Goal: Information Seeking & Learning: Learn about a topic

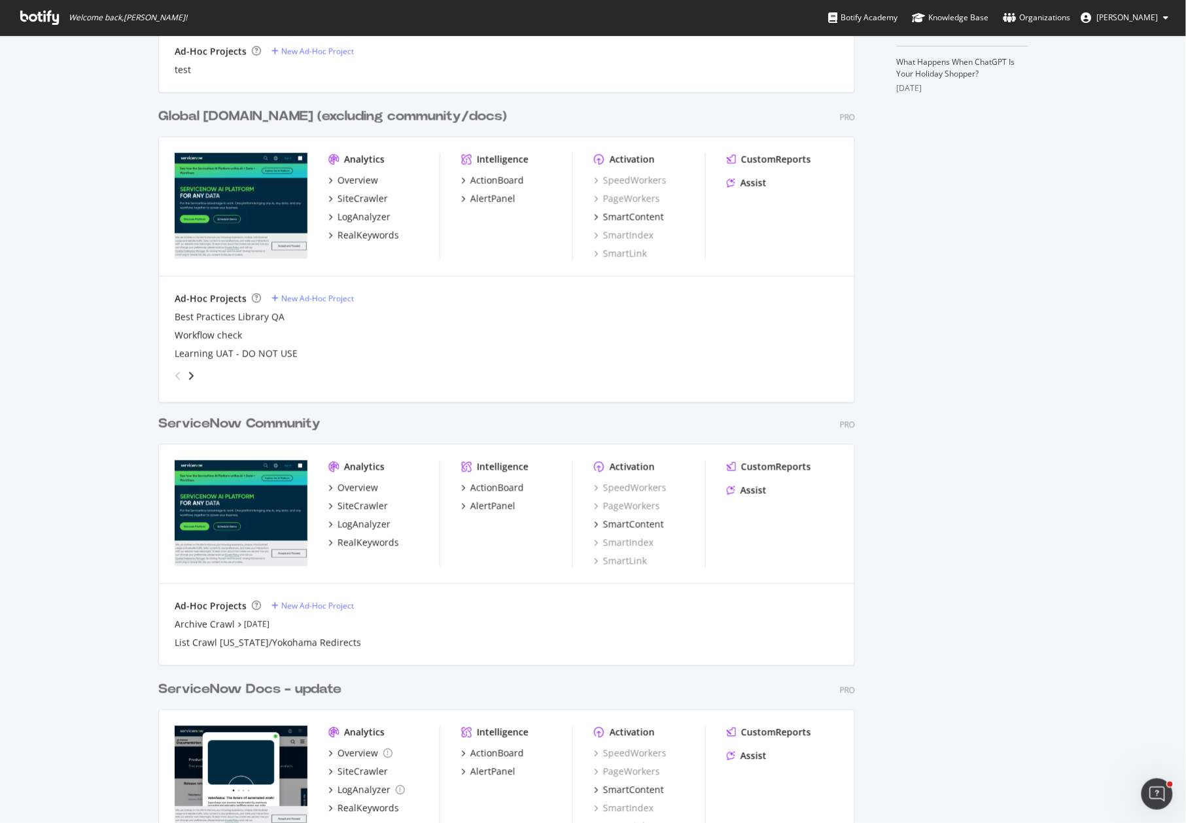
scroll to position [761, 0]
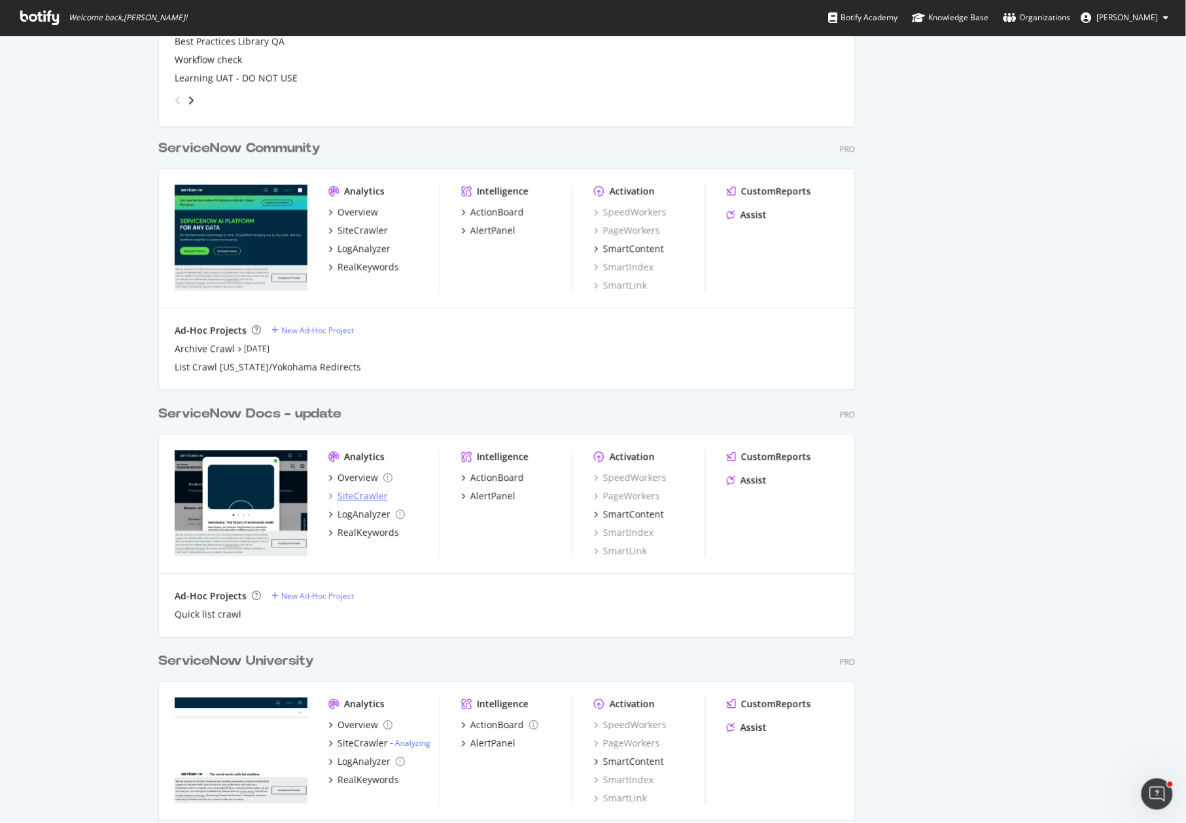
click at [344, 497] on div "SiteCrawler" at bounding box center [363, 496] width 50 height 13
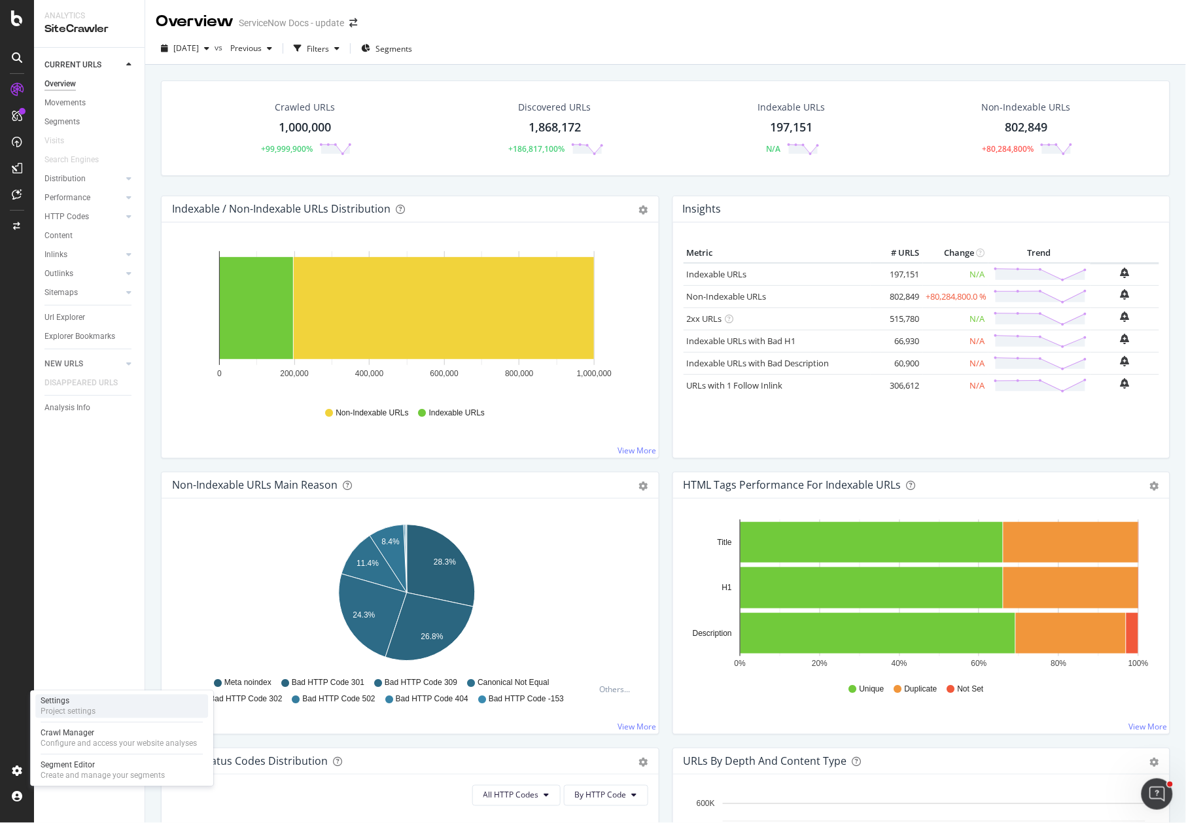
click at [75, 707] on div "Project settings" at bounding box center [68, 712] width 55 height 10
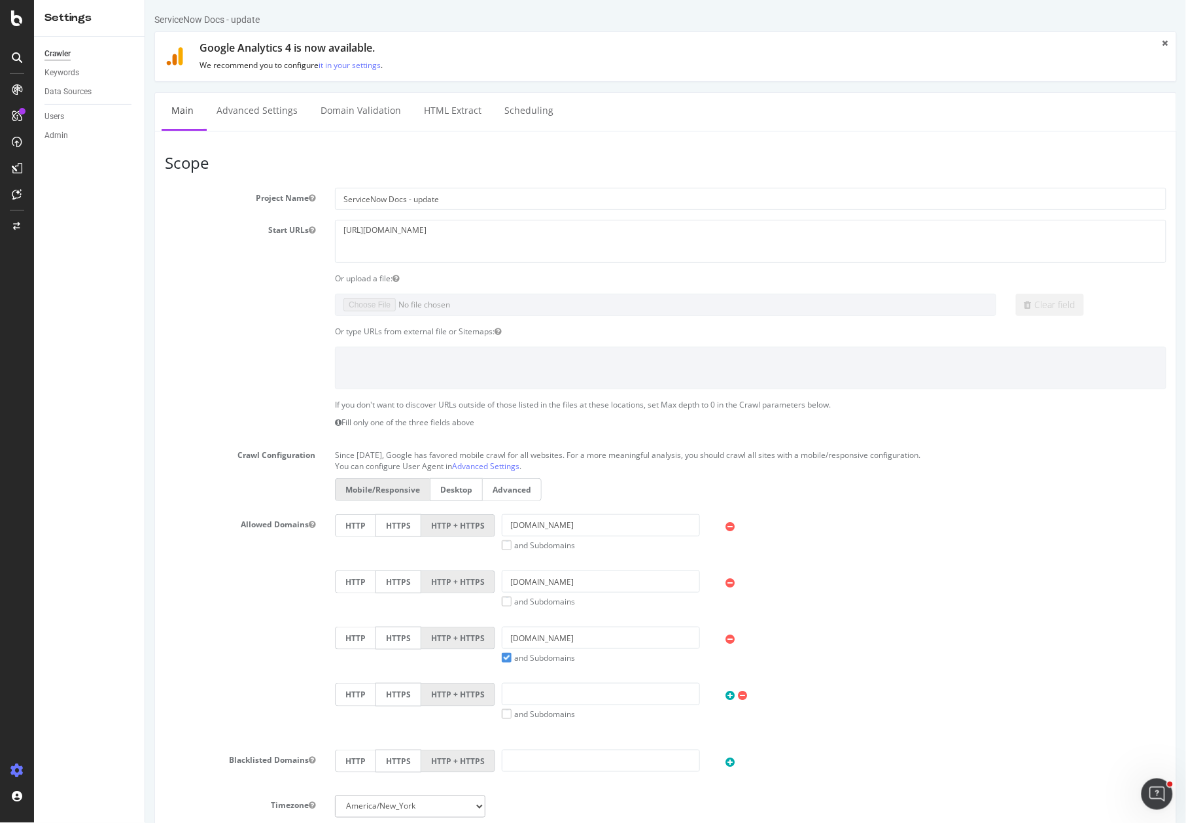
click at [56, 45] on div "Crawler" at bounding box center [94, 53] width 100 height 19
click at [46, 47] on div "Crawler" at bounding box center [57, 54] width 26 height 14
click at [71, 144] on div "SiteCrawler" at bounding box center [71, 144] width 46 height 13
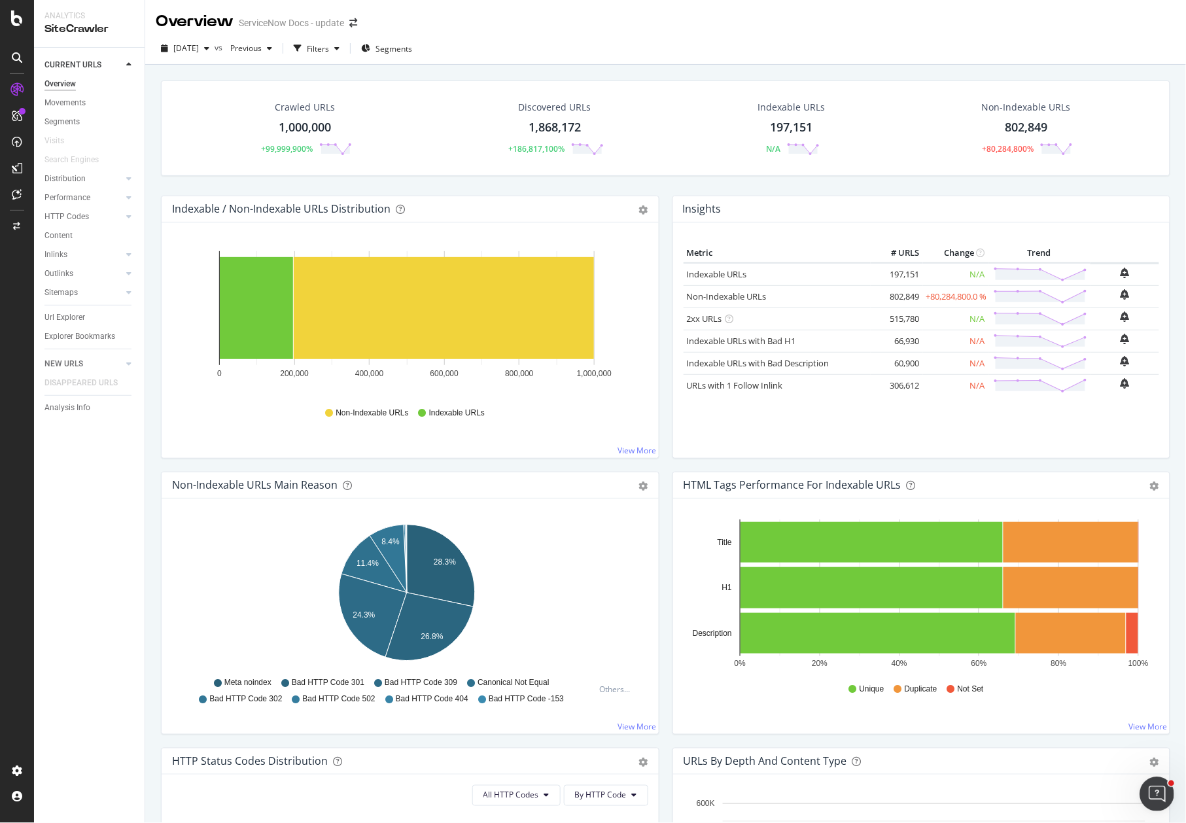
click at [1163, 792] on icon "Open Intercom Messenger" at bounding box center [1156, 793] width 22 height 22
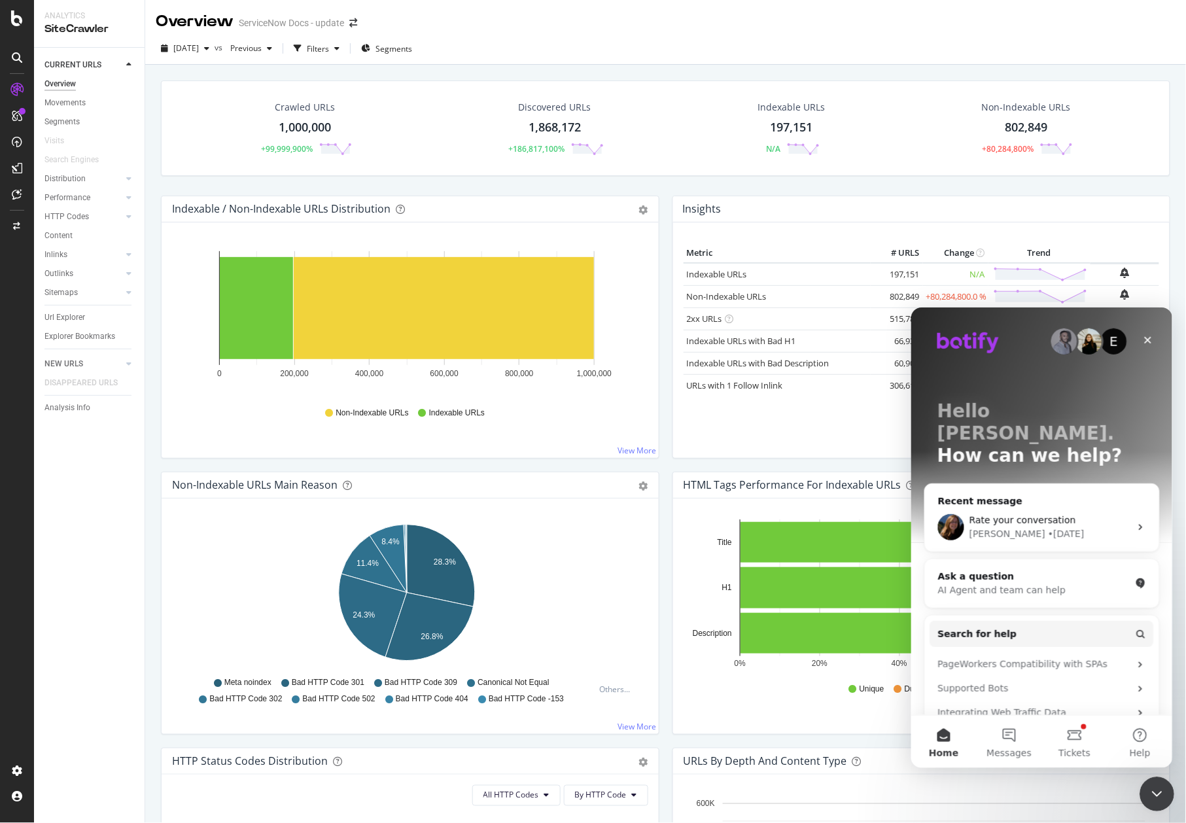
click at [1159, 804] on div "Close Intercom Messenger" at bounding box center [1154, 792] width 31 height 31
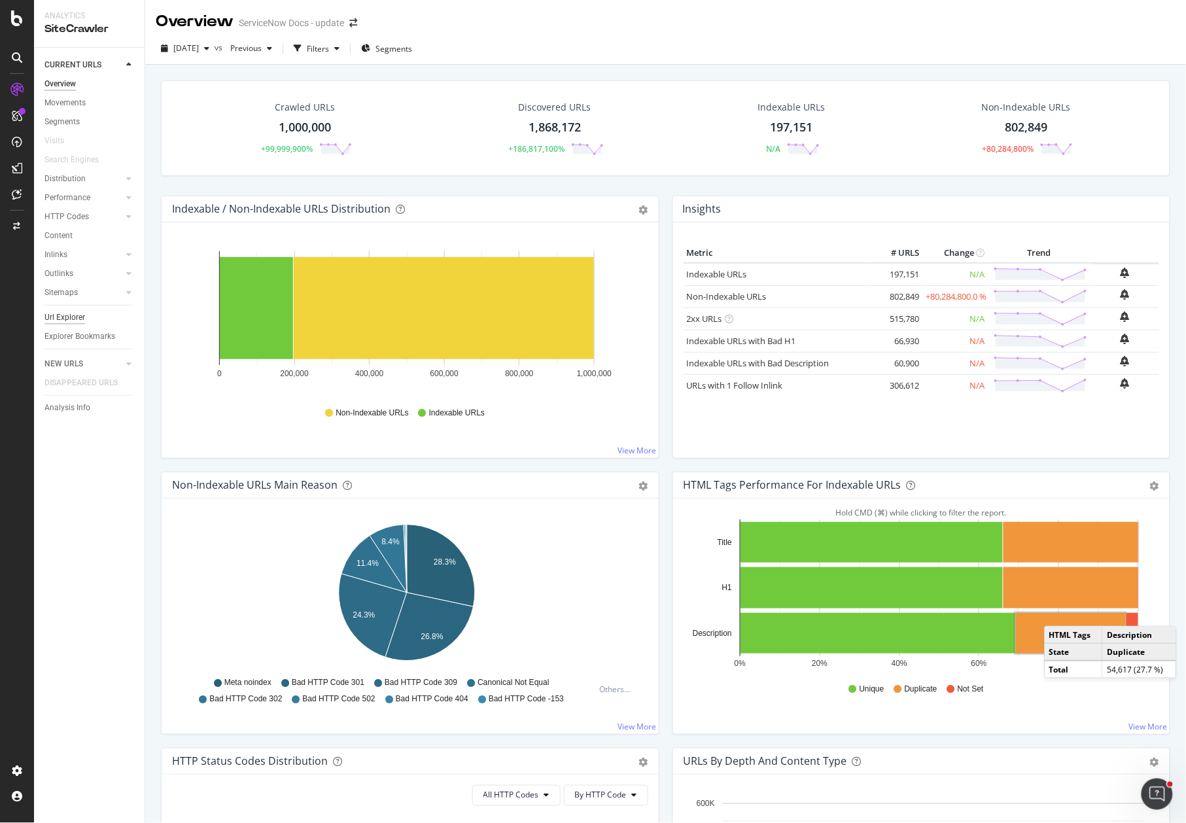
click at [69, 318] on div "Url Explorer" at bounding box center [64, 318] width 41 height 14
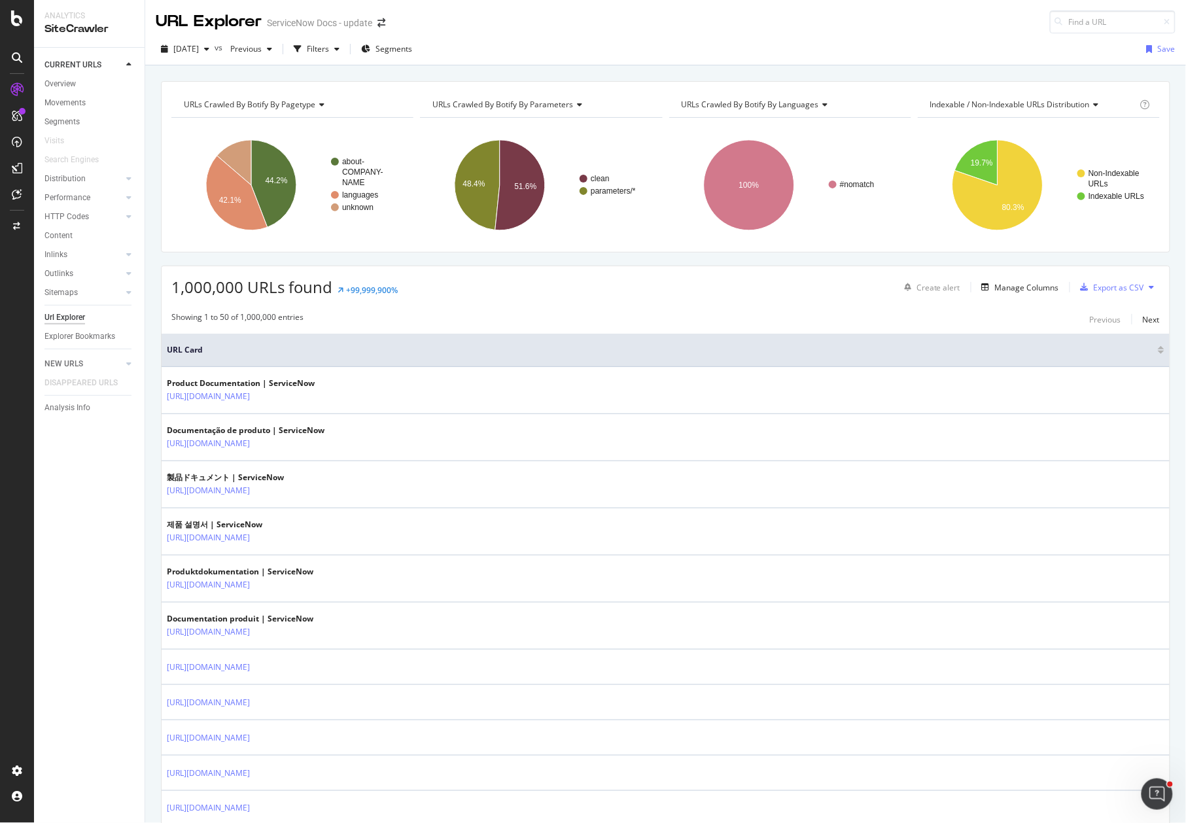
click at [690, 314] on div "Showing 1 to 50 of 1,000,000 entries Previous Next" at bounding box center [666, 319] width 1008 height 16
click at [1013, 291] on div "Manage Columns" at bounding box center [1027, 287] width 64 height 11
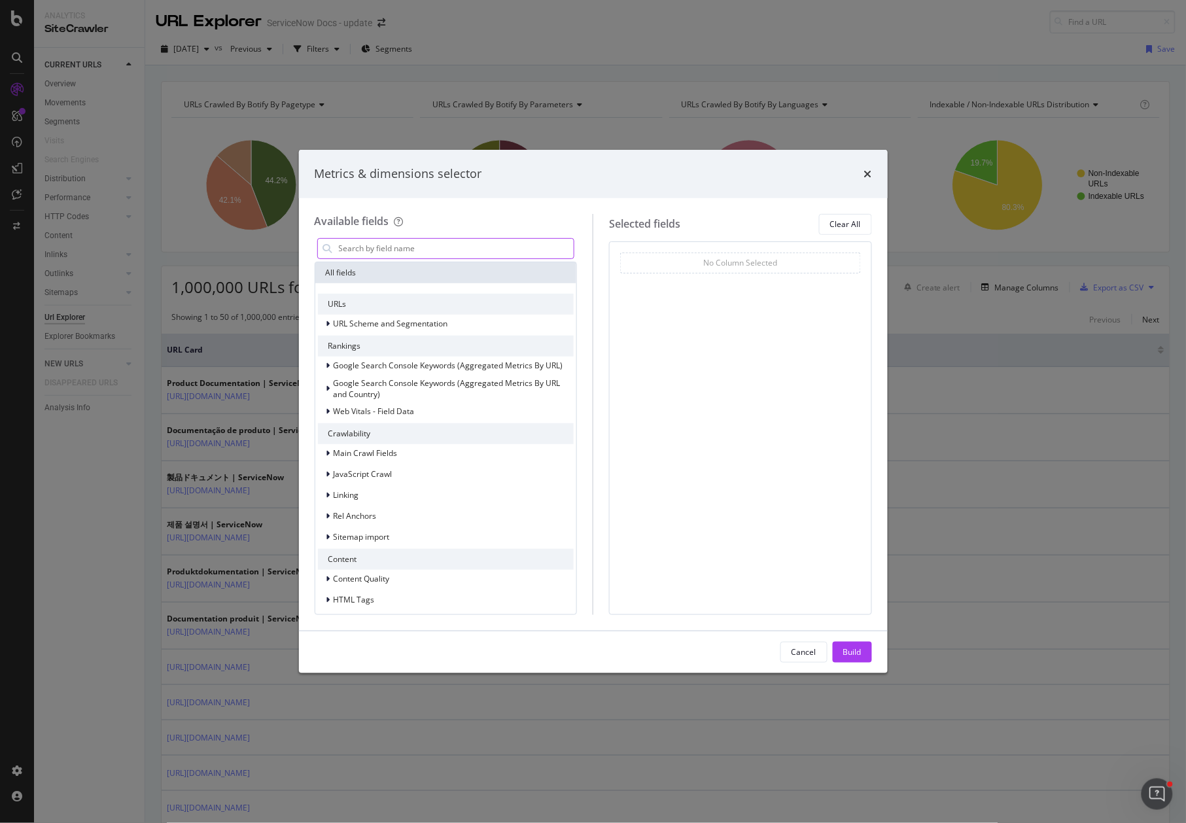
click at [421, 249] on input "modal" at bounding box center [456, 249] width 237 height 20
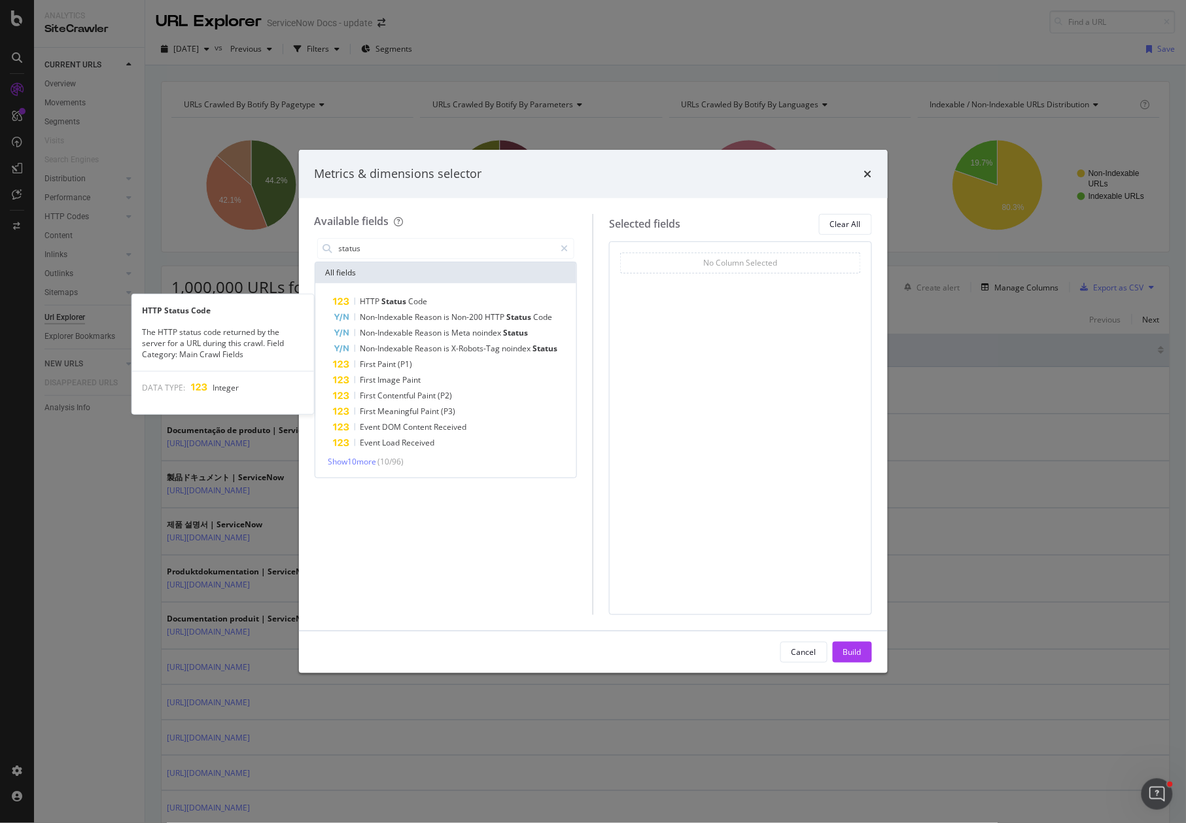
drag, startPoint x: 407, startPoint y: 298, endPoint x: 435, endPoint y: 283, distance: 31.6
click at [407, 298] on span "Status" at bounding box center [395, 301] width 27 height 11
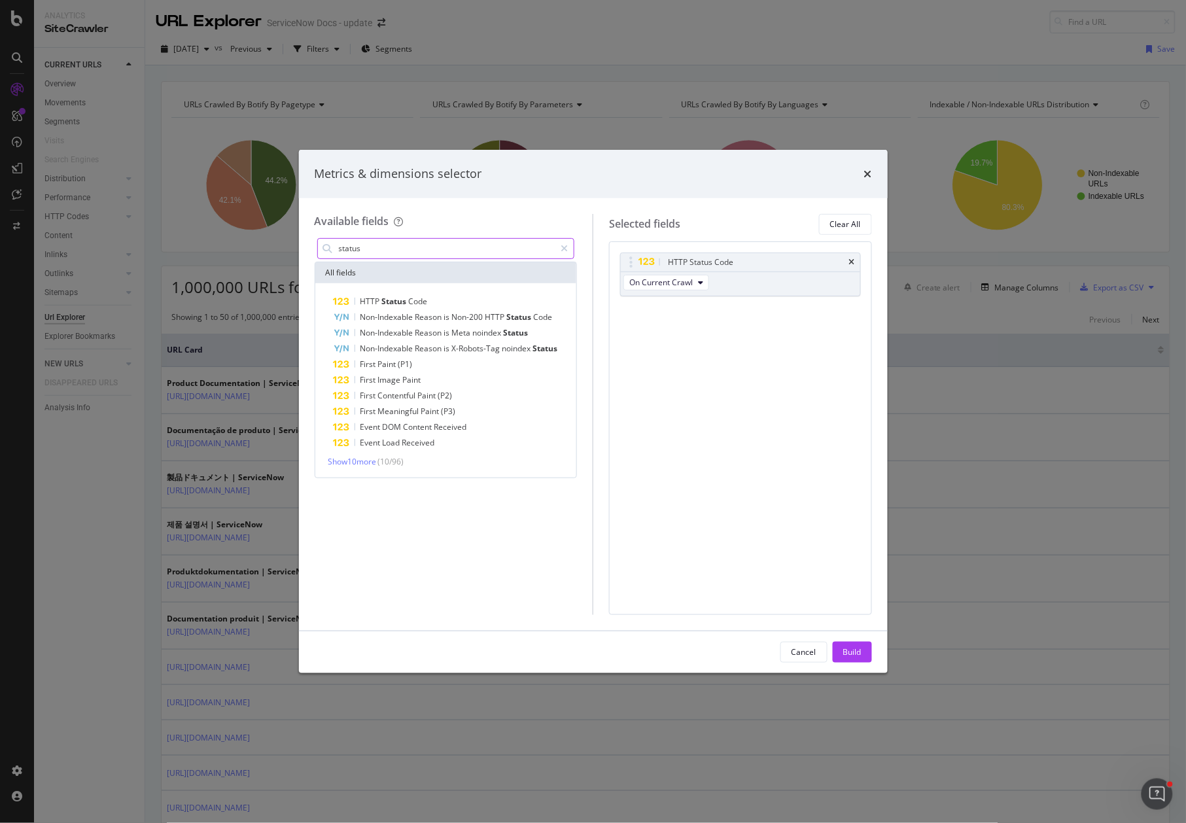
click at [448, 252] on input "status" at bounding box center [447, 249] width 218 height 20
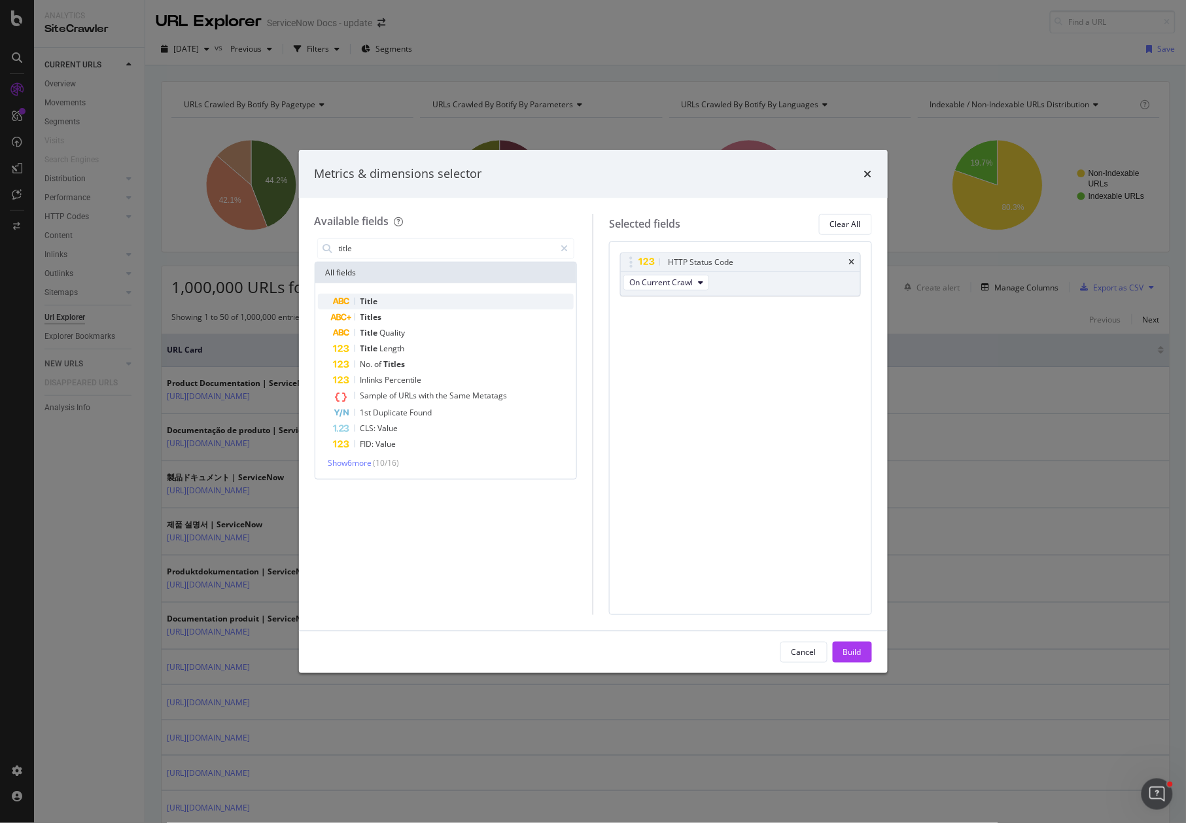
click at [386, 296] on div "Title" at bounding box center [454, 302] width 241 height 16
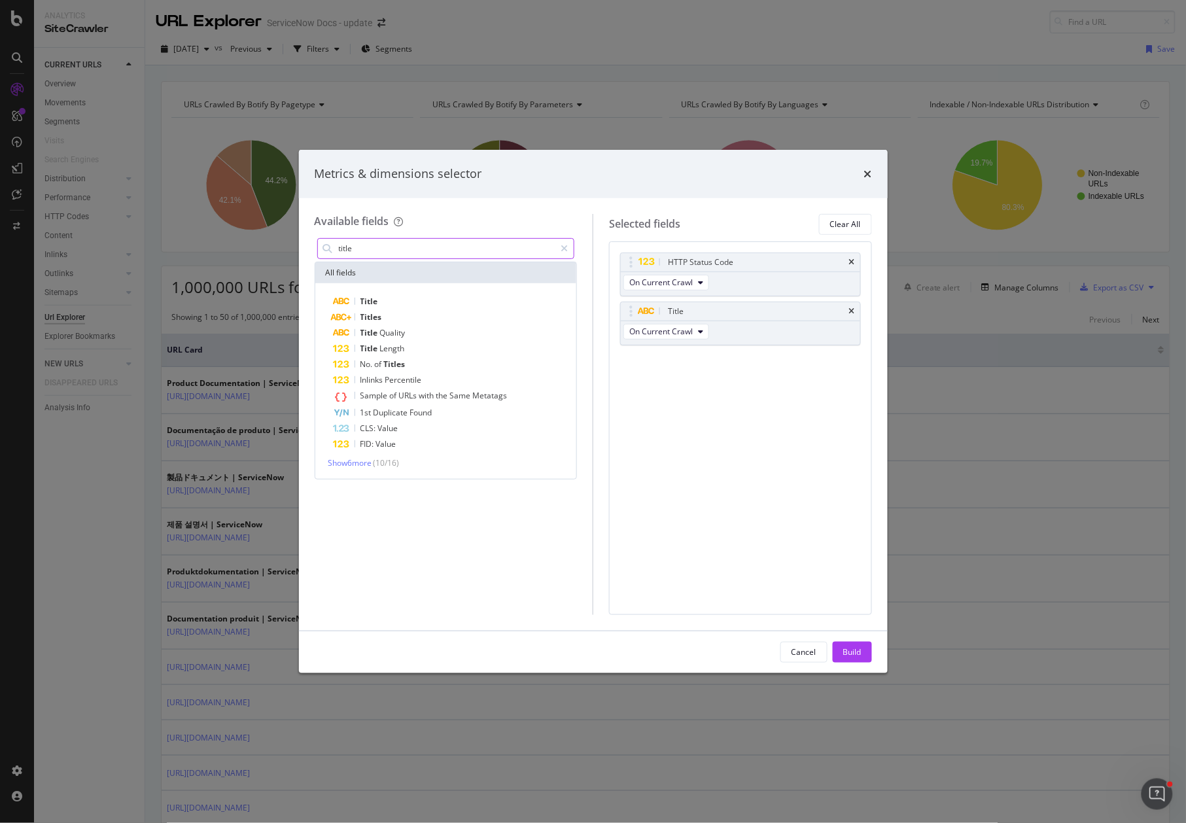
click at [383, 255] on input "title" at bounding box center [447, 249] width 218 height 20
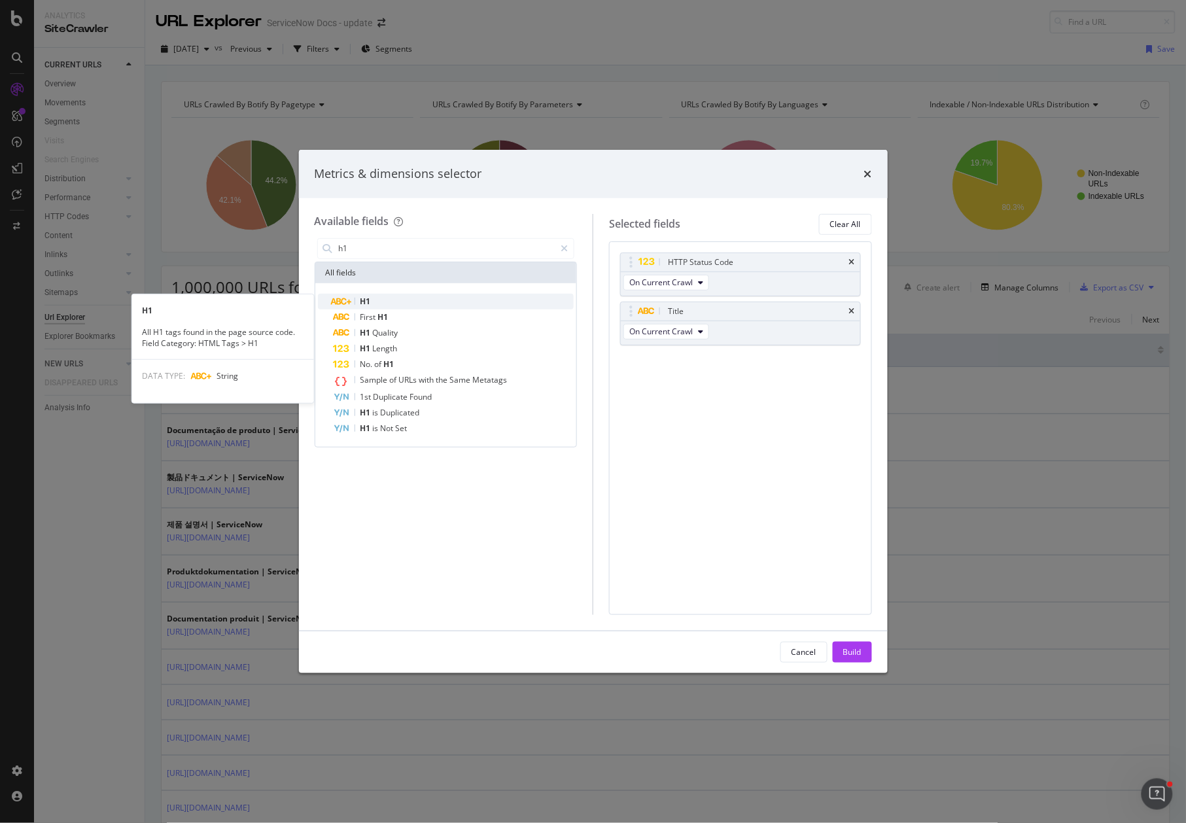
click at [385, 295] on div "H1" at bounding box center [454, 302] width 241 height 16
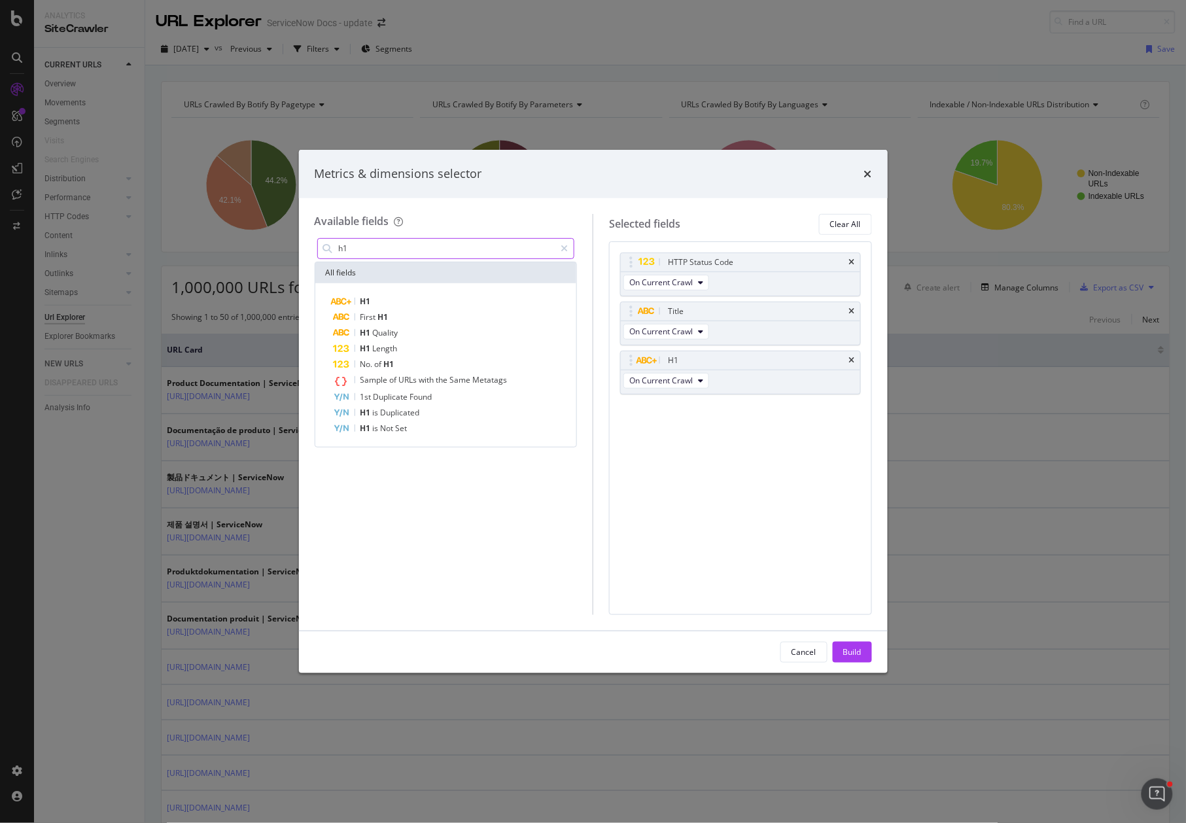
click at [394, 251] on input "h1" at bounding box center [447, 249] width 218 height 20
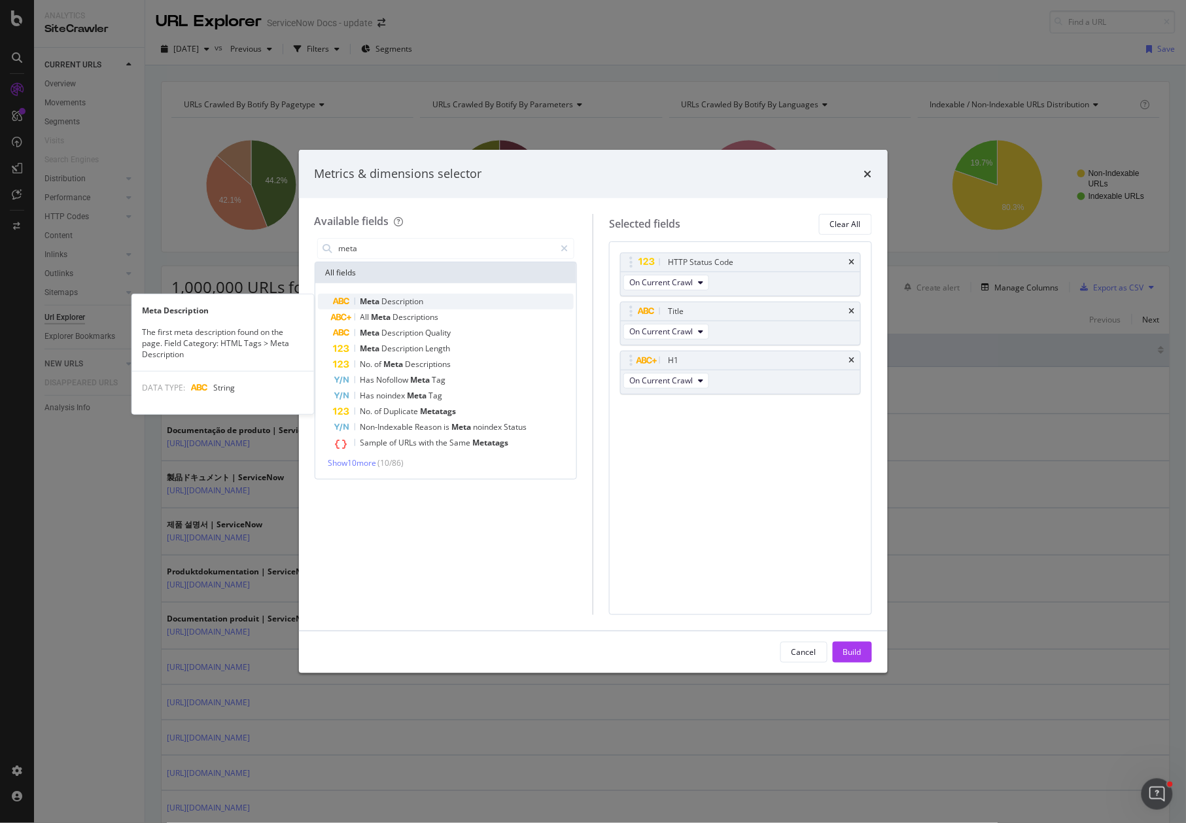
click at [398, 300] on span "Description" at bounding box center [403, 301] width 42 height 11
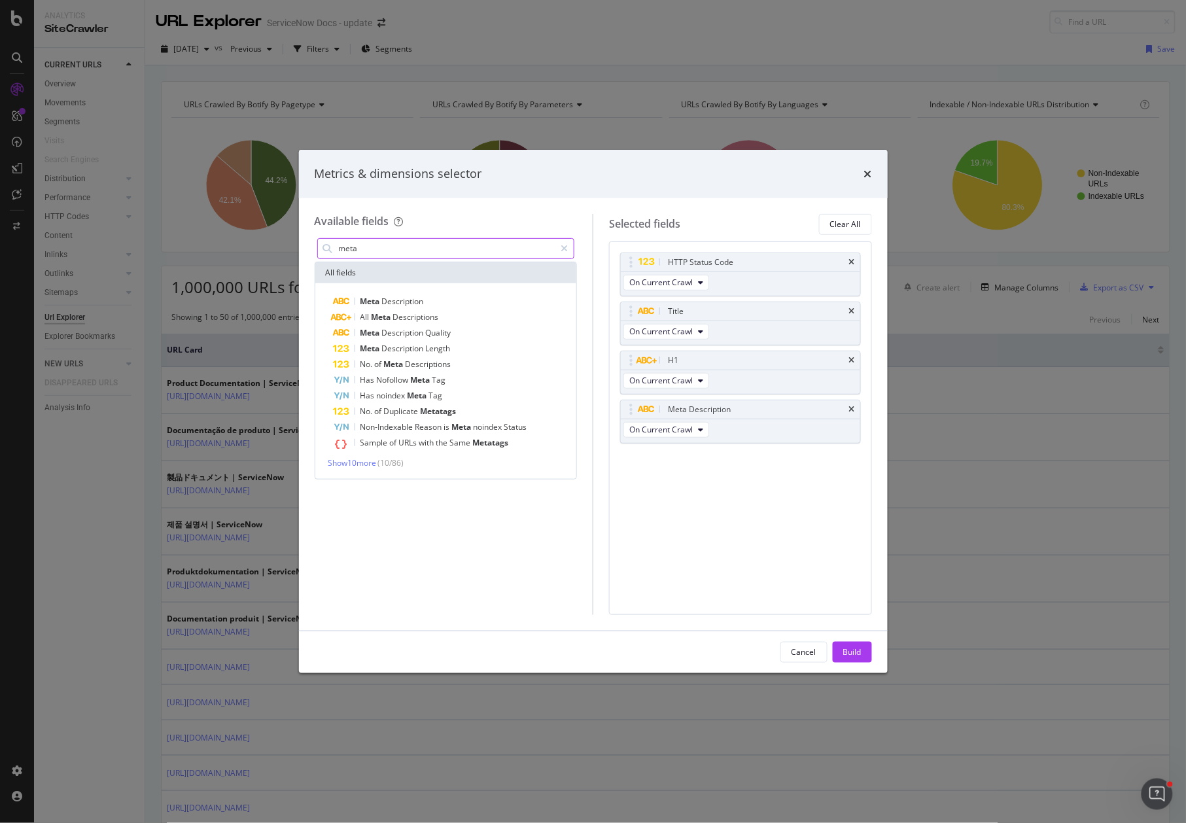
click at [398, 254] on input "meta" at bounding box center [447, 249] width 218 height 20
click at [353, 464] on span "Show 10 more" at bounding box center [353, 464] width 48 height 11
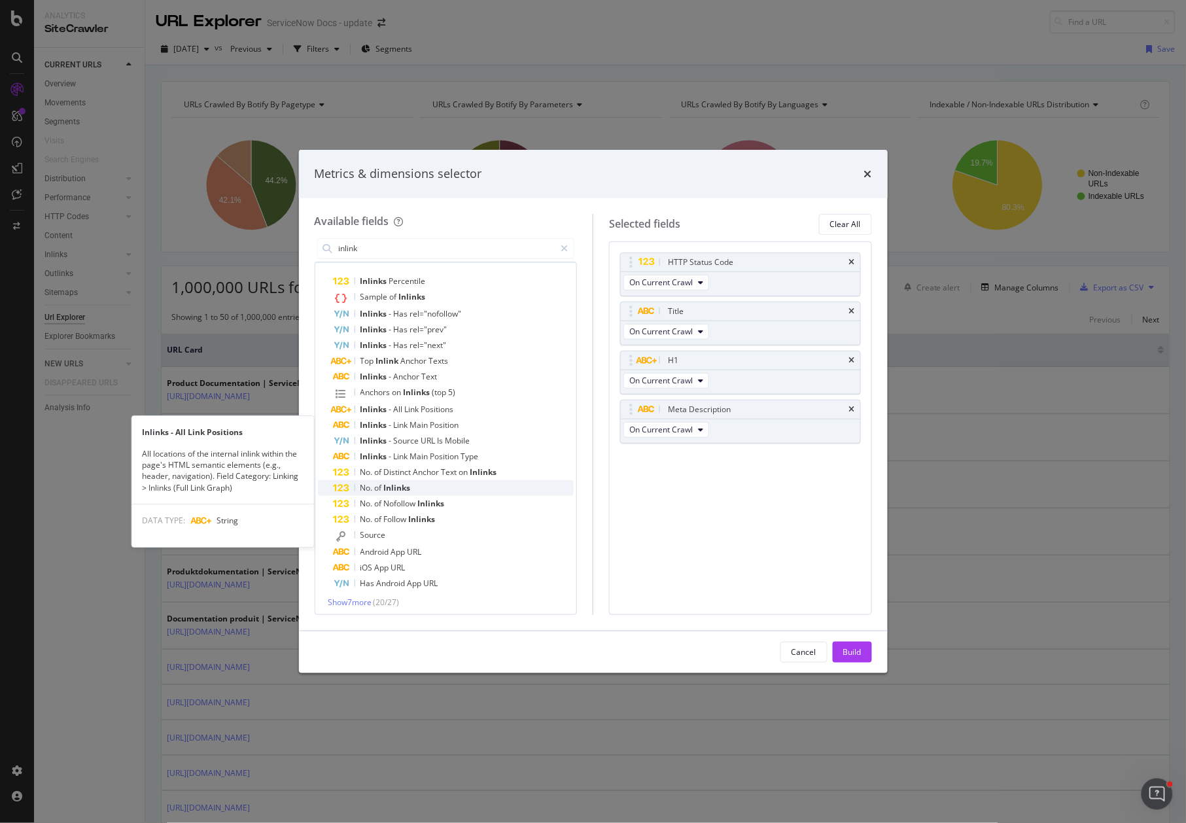
scroll to position [24, 0]
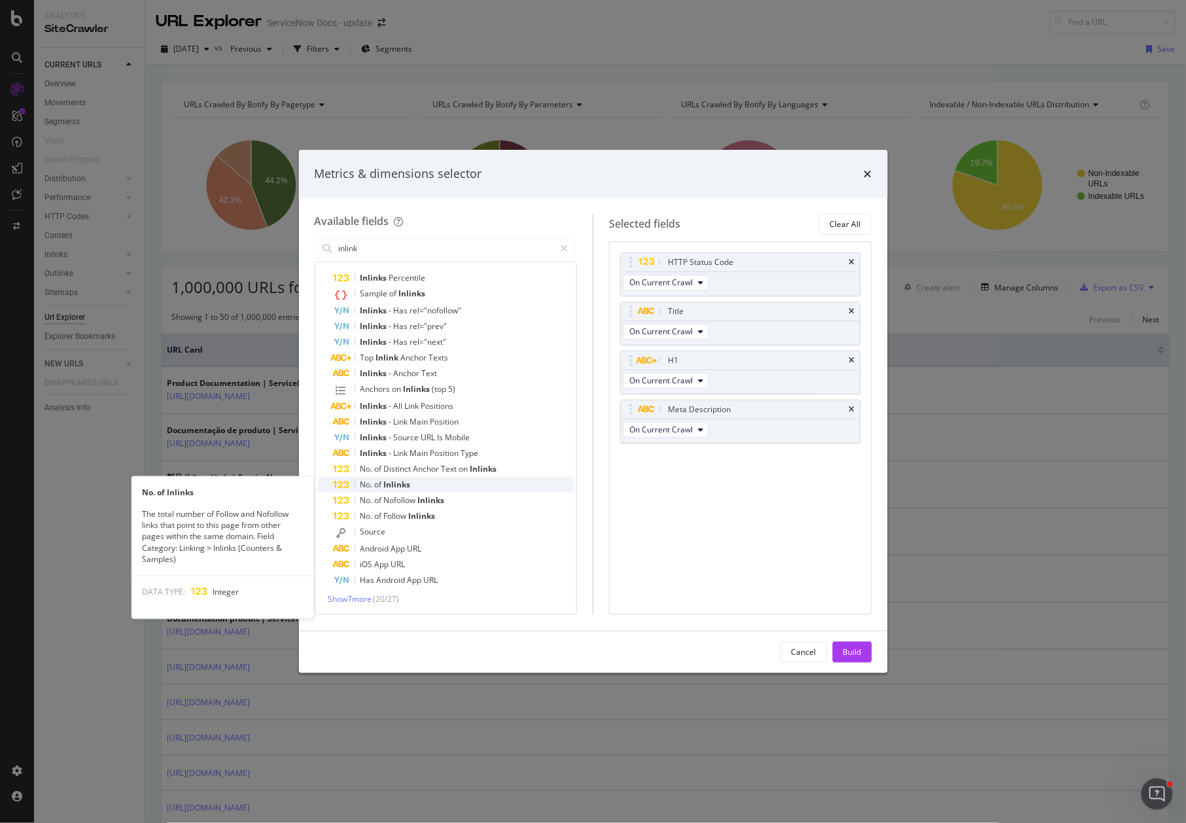
click at [395, 479] on span "Inlinks" at bounding box center [397, 484] width 27 height 11
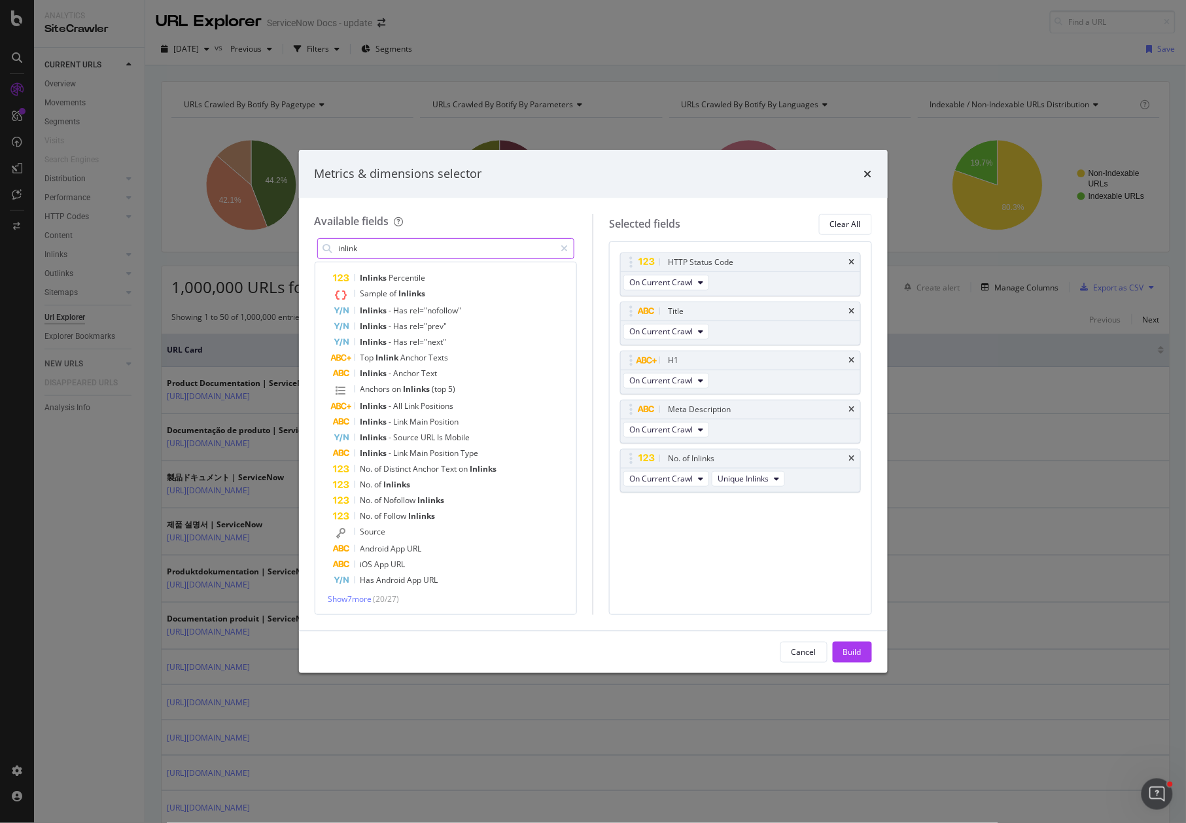
click at [402, 253] on input "inlink" at bounding box center [447, 249] width 218 height 20
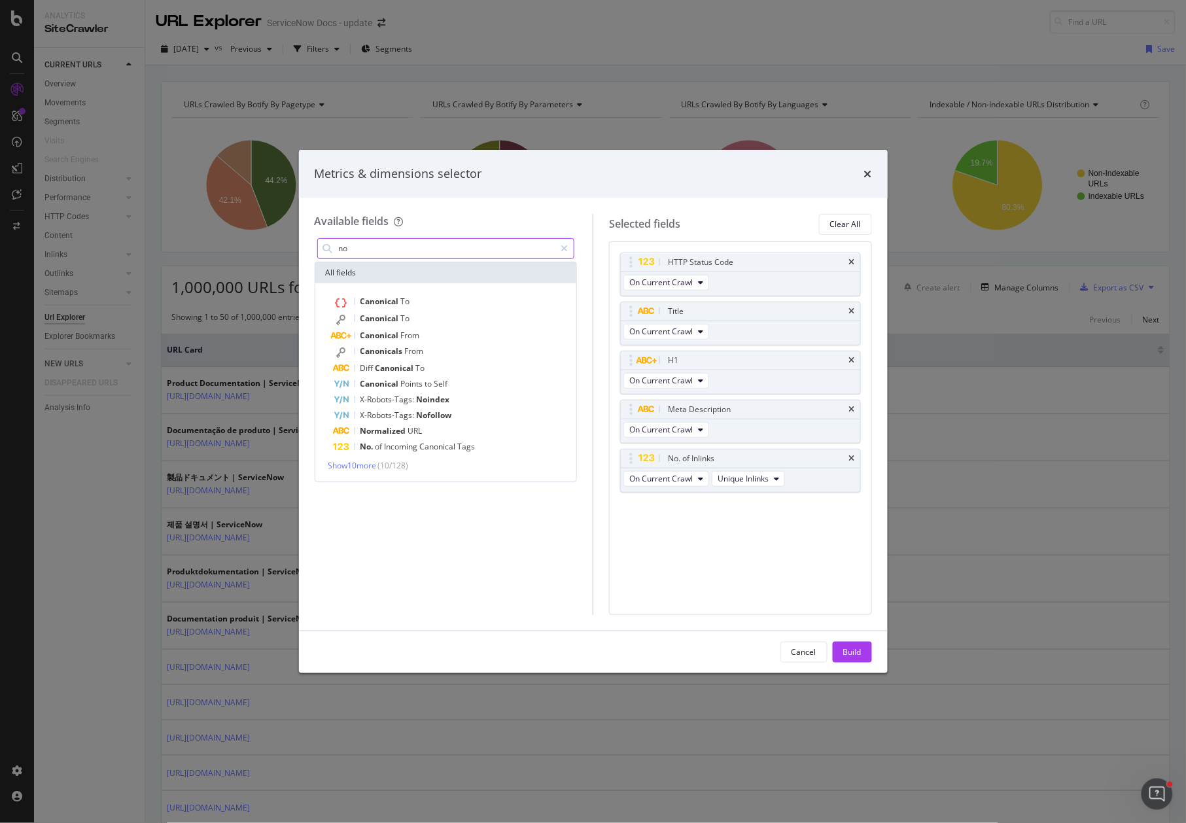
scroll to position [0, 0]
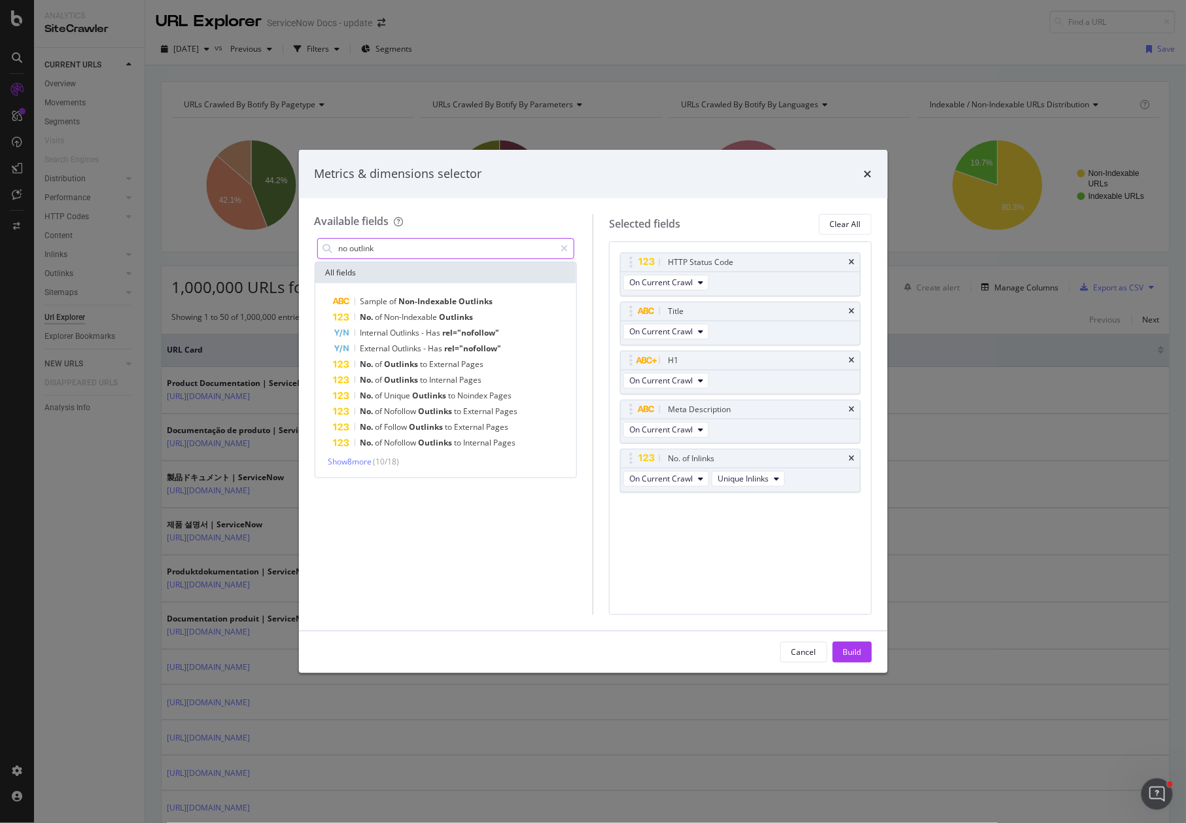
click at [418, 251] on input "no outlink" at bounding box center [447, 249] width 218 height 20
type input "external"
click at [363, 461] on span "Show 10 more" at bounding box center [353, 461] width 48 height 11
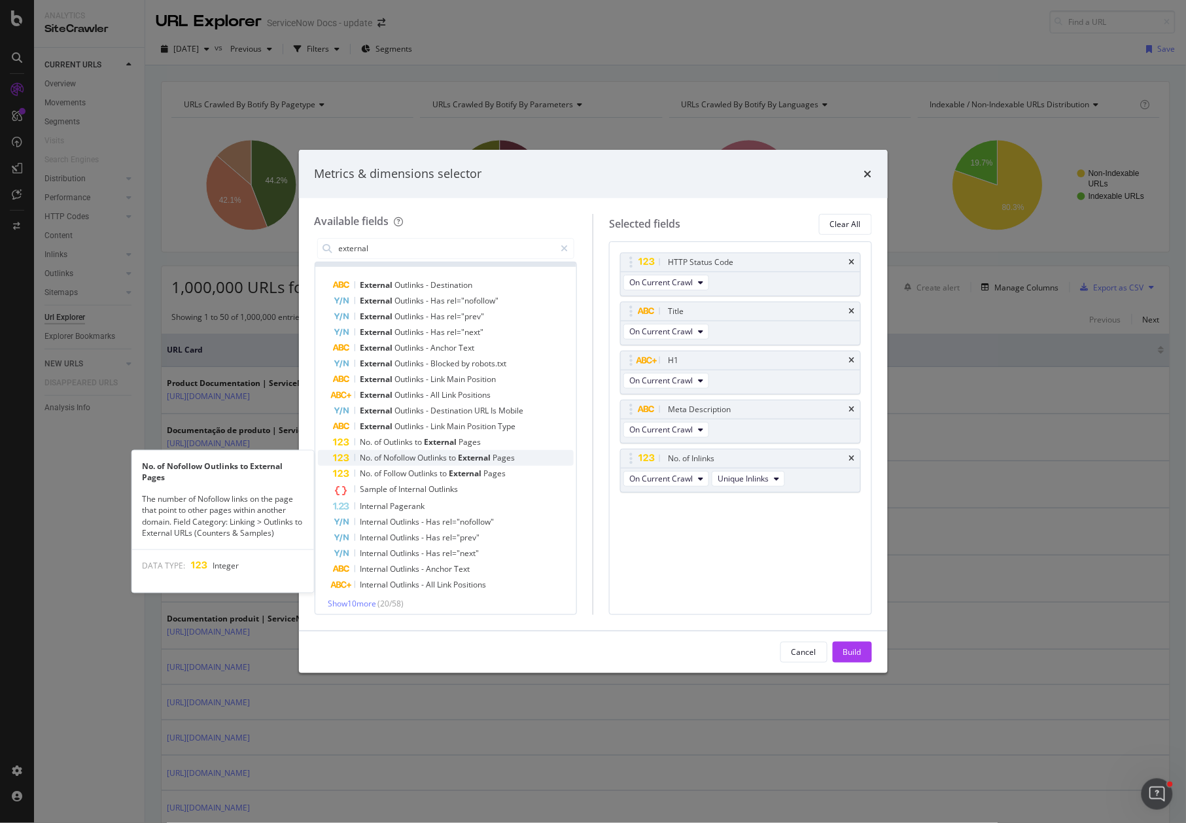
scroll to position [21, 0]
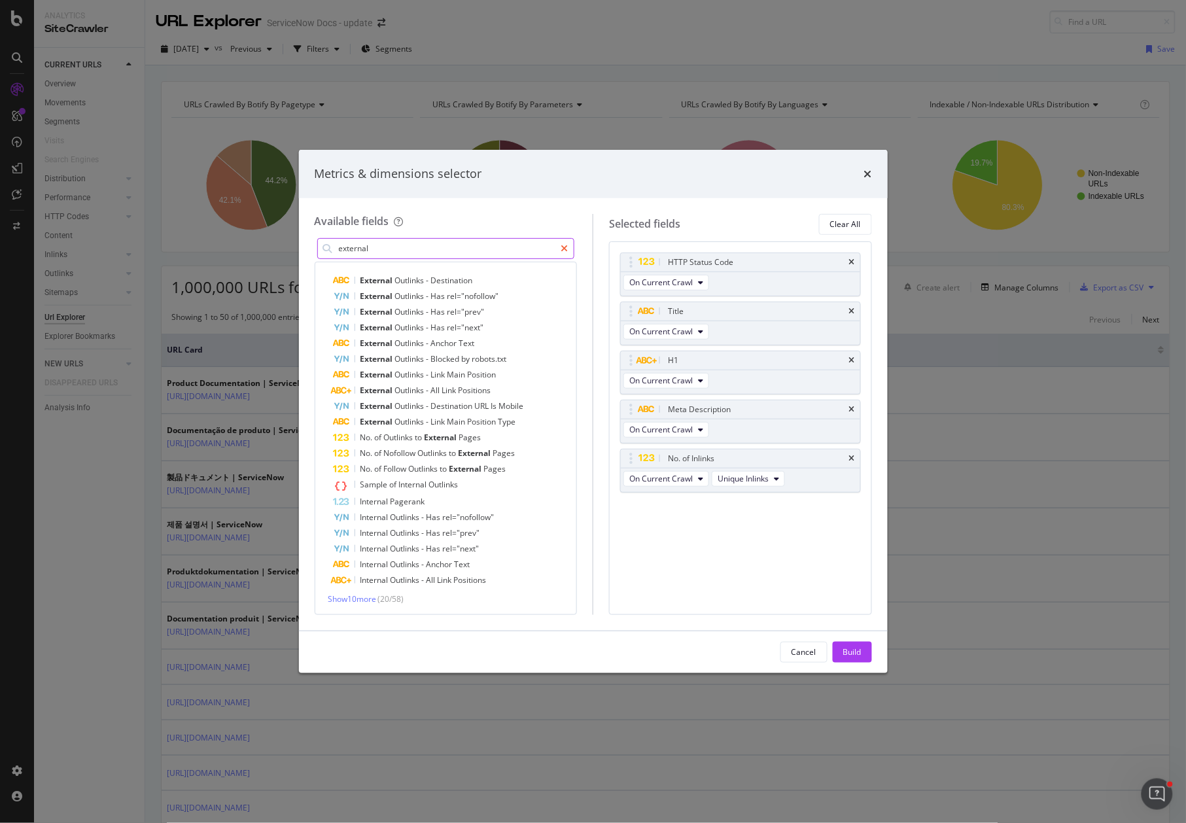
click at [561, 247] on icon "modal" at bounding box center [564, 248] width 7 height 9
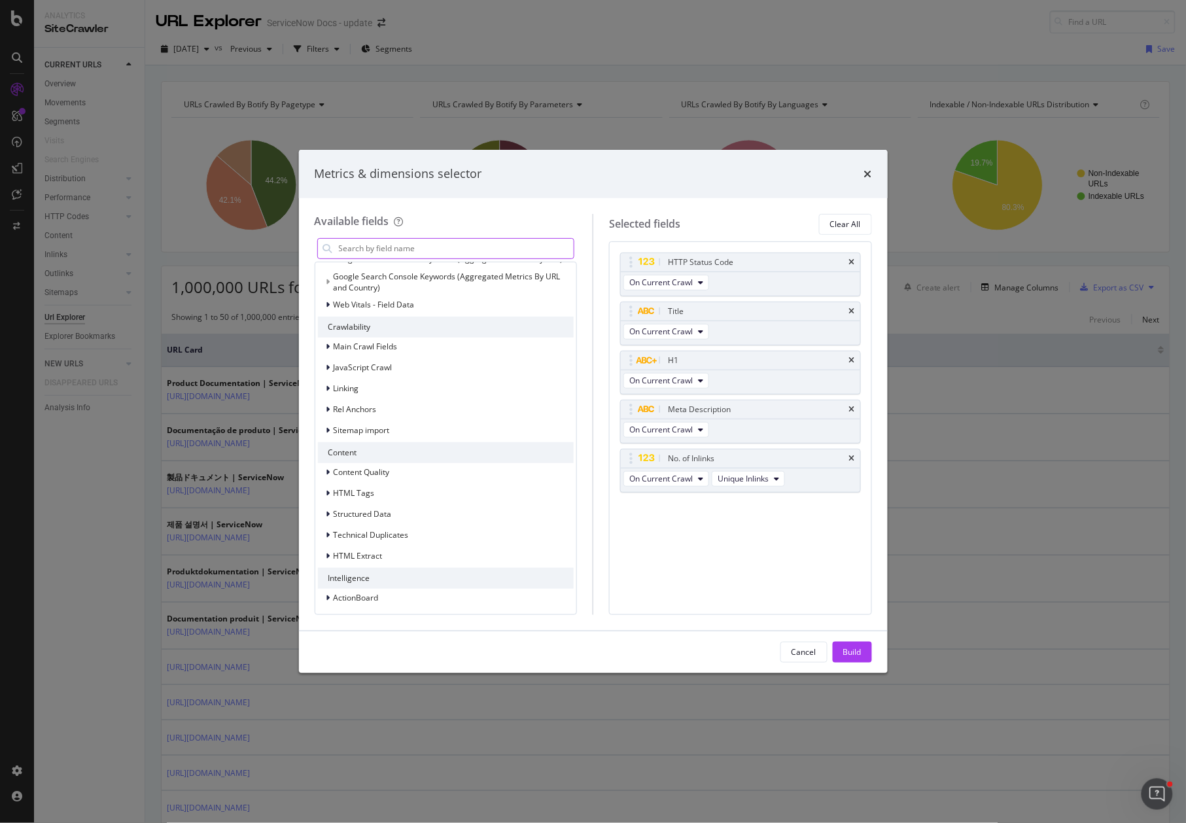
scroll to position [110, 0]
click at [849, 652] on div "Build" at bounding box center [853, 652] width 18 height 11
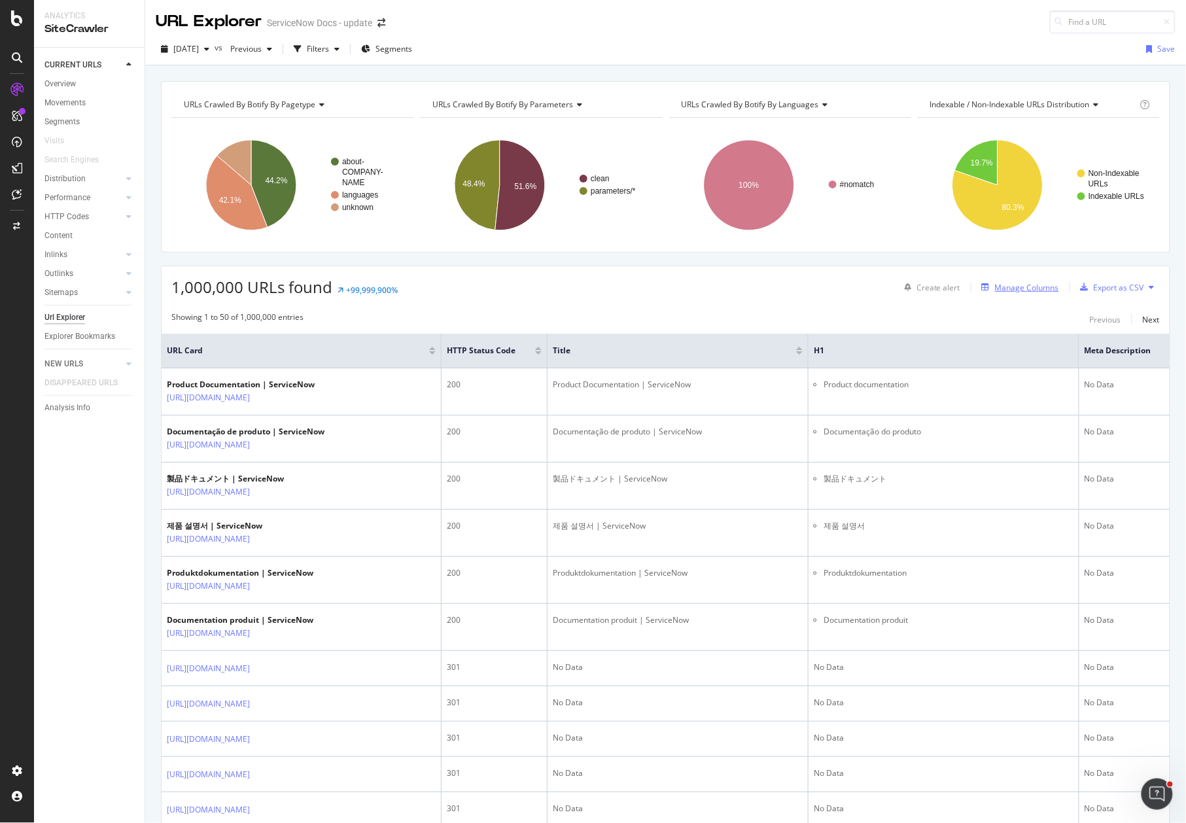
click at [1025, 287] on div "Manage Columns" at bounding box center [1027, 287] width 64 height 11
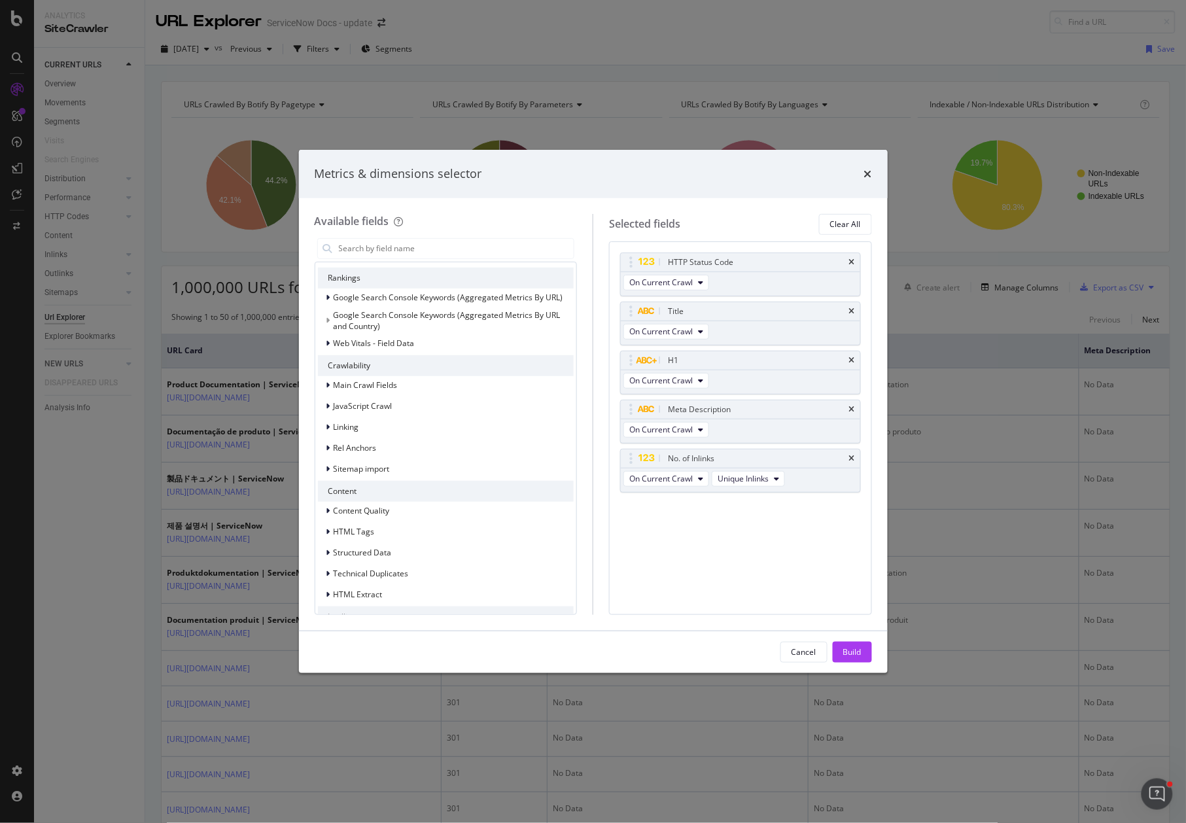
scroll to position [230, 0]
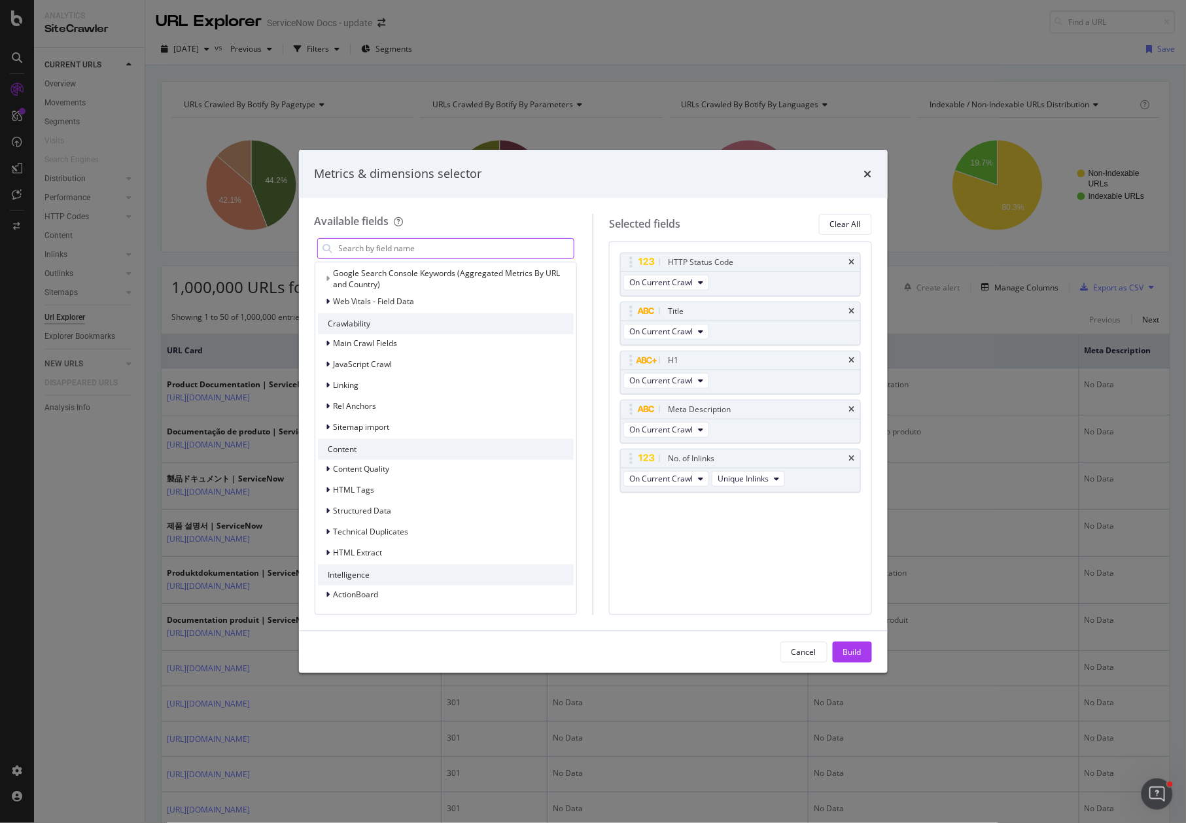
click at [421, 249] on input "modal" at bounding box center [456, 249] width 237 height 20
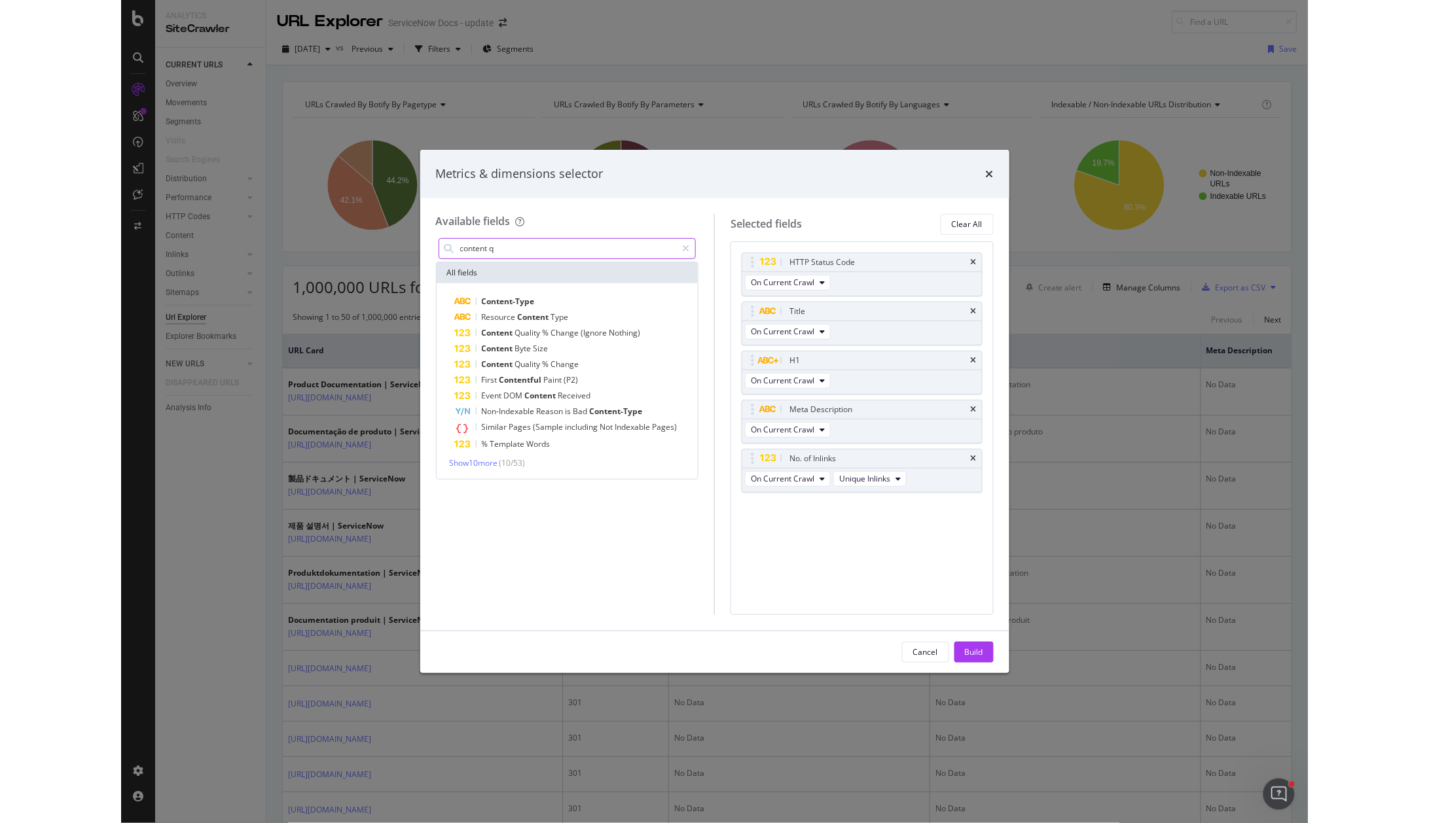
scroll to position [0, 0]
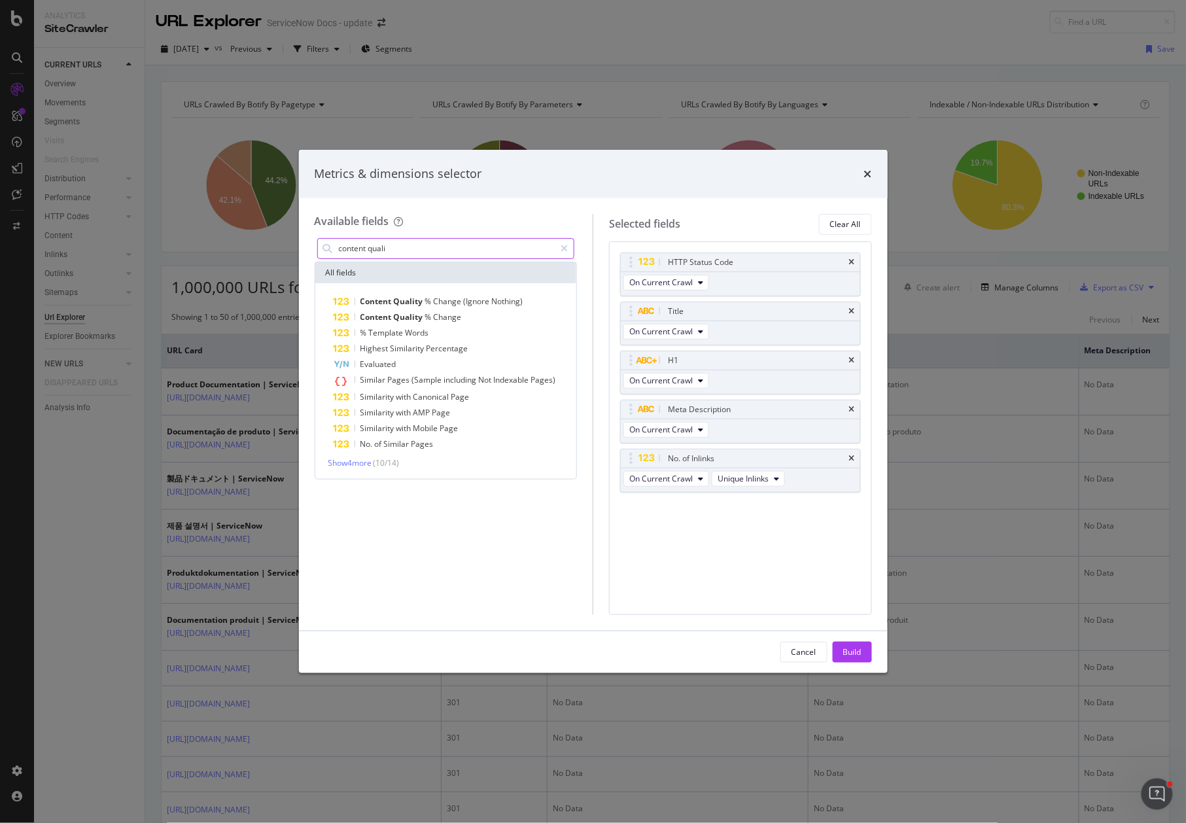
click at [471, 256] on input "content quali" at bounding box center [447, 249] width 218 height 20
click at [471, 255] on input "content quali" at bounding box center [447, 249] width 218 height 20
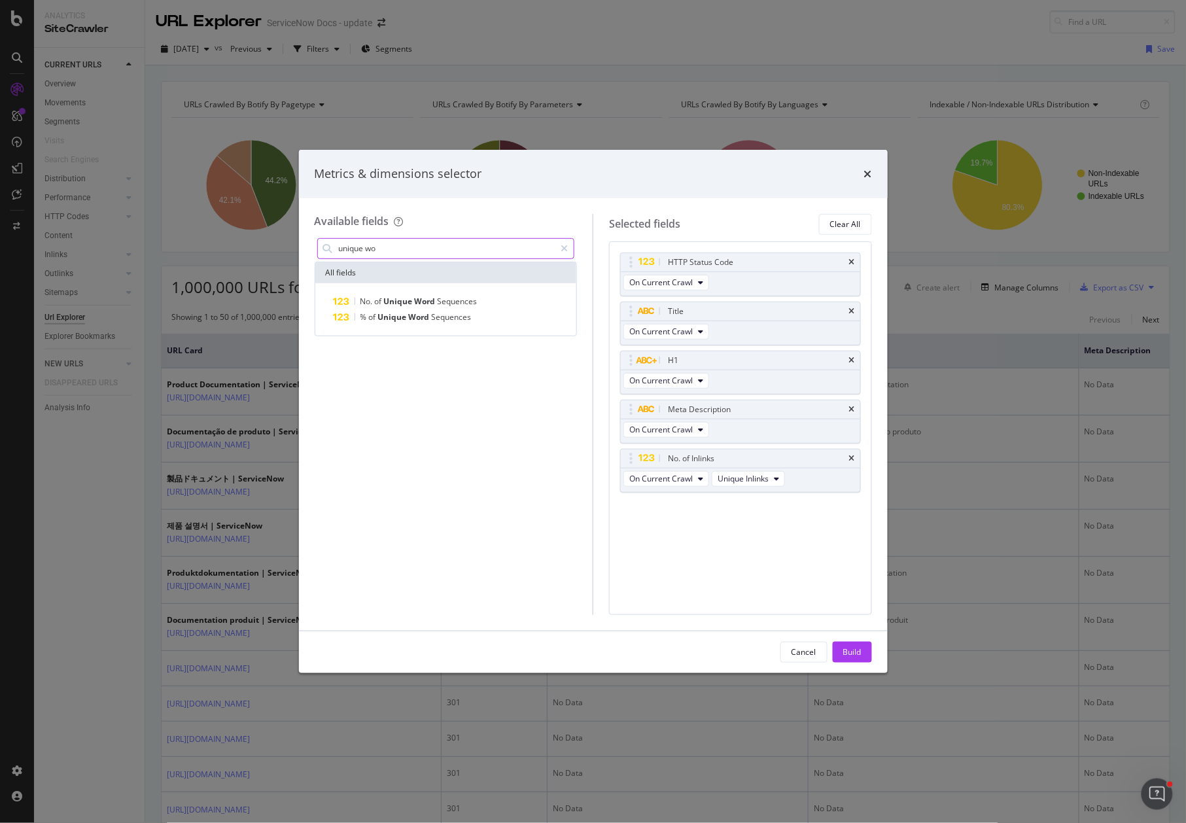
click at [423, 254] on input "unique wo" at bounding box center [447, 249] width 218 height 20
type input "t"
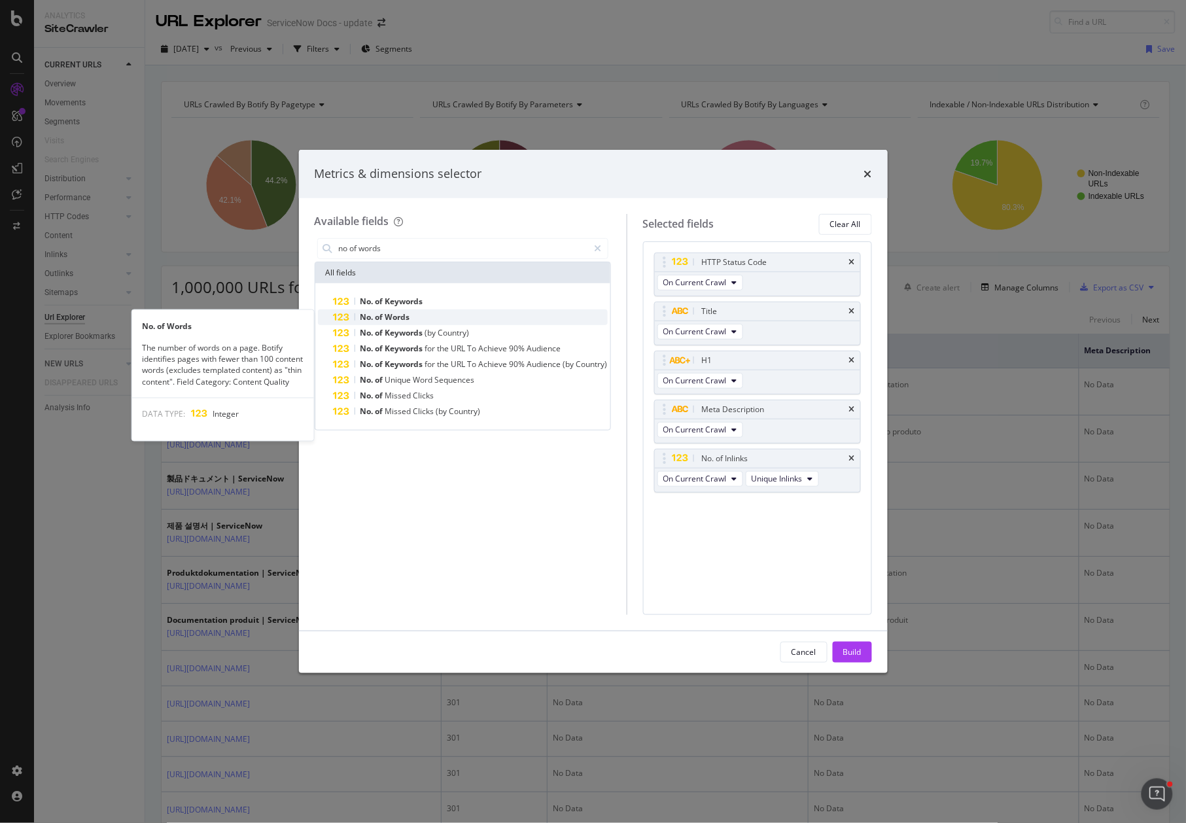
type input "no of words"
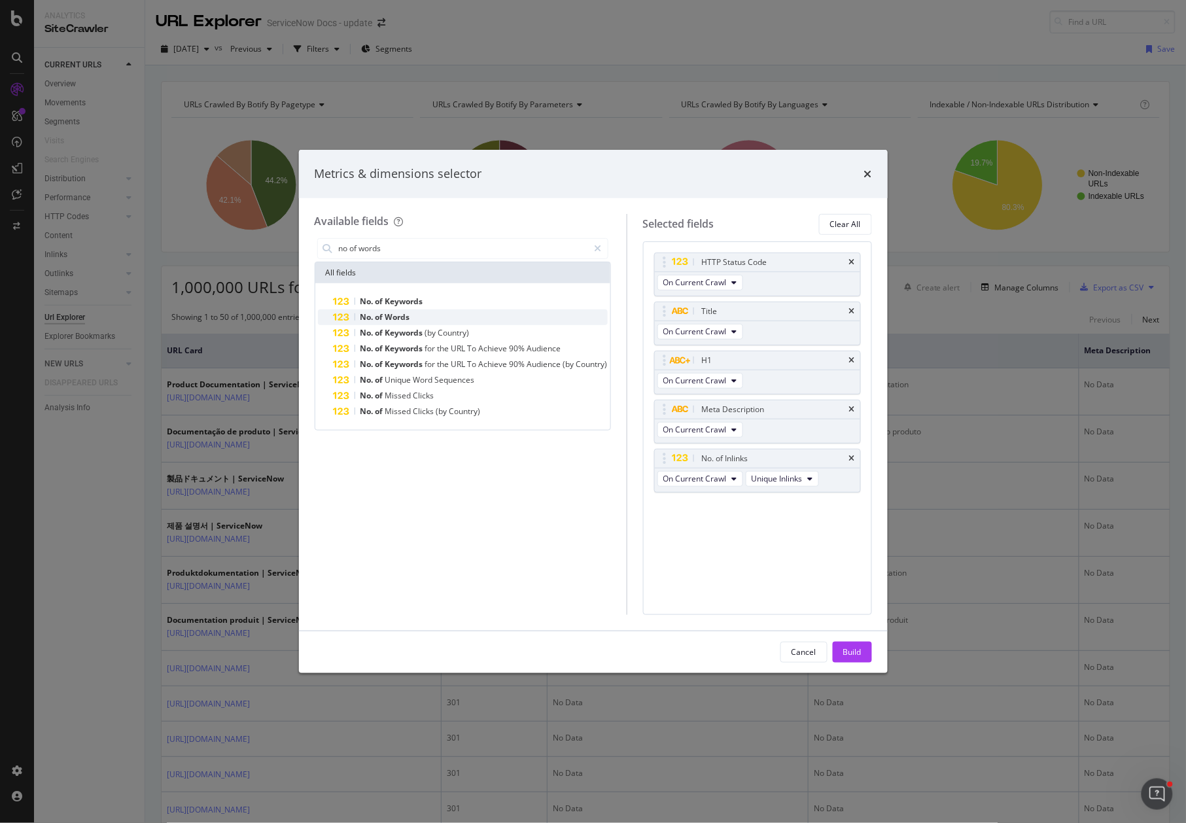
click at [416, 321] on div "No. of Words" at bounding box center [471, 318] width 274 height 16
click at [768, 533] on span "Total" at bounding box center [761, 527] width 18 height 11
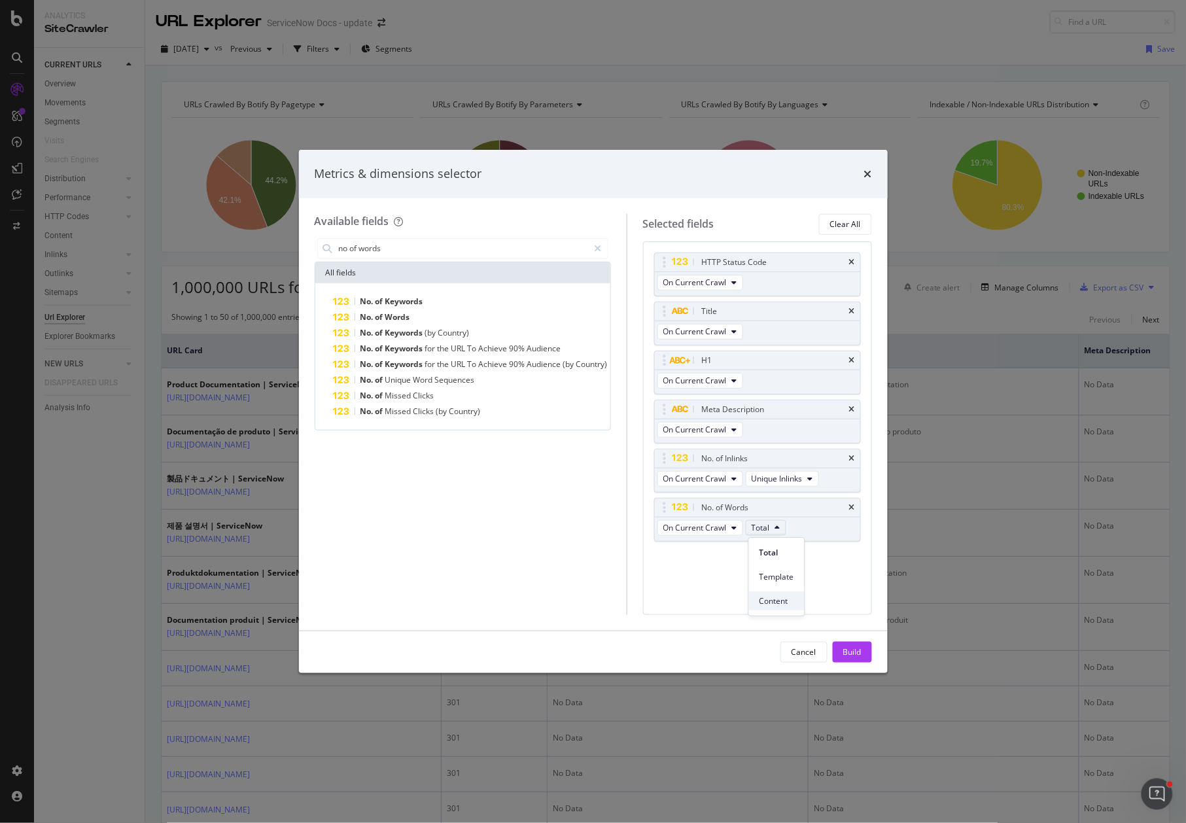
click at [785, 601] on span "Content" at bounding box center [777, 602] width 35 height 12
click at [844, 654] on div "Build" at bounding box center [853, 652] width 18 height 11
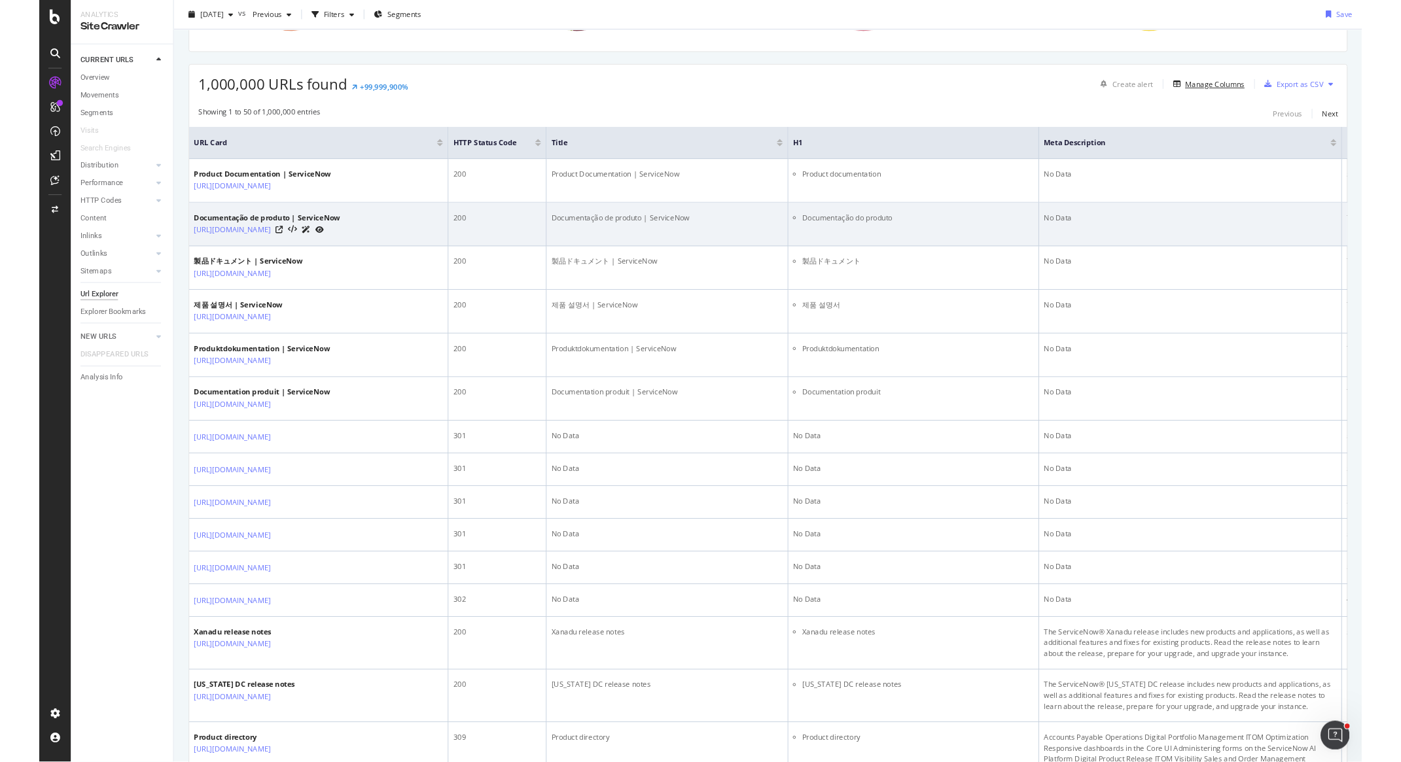
scroll to position [211, 0]
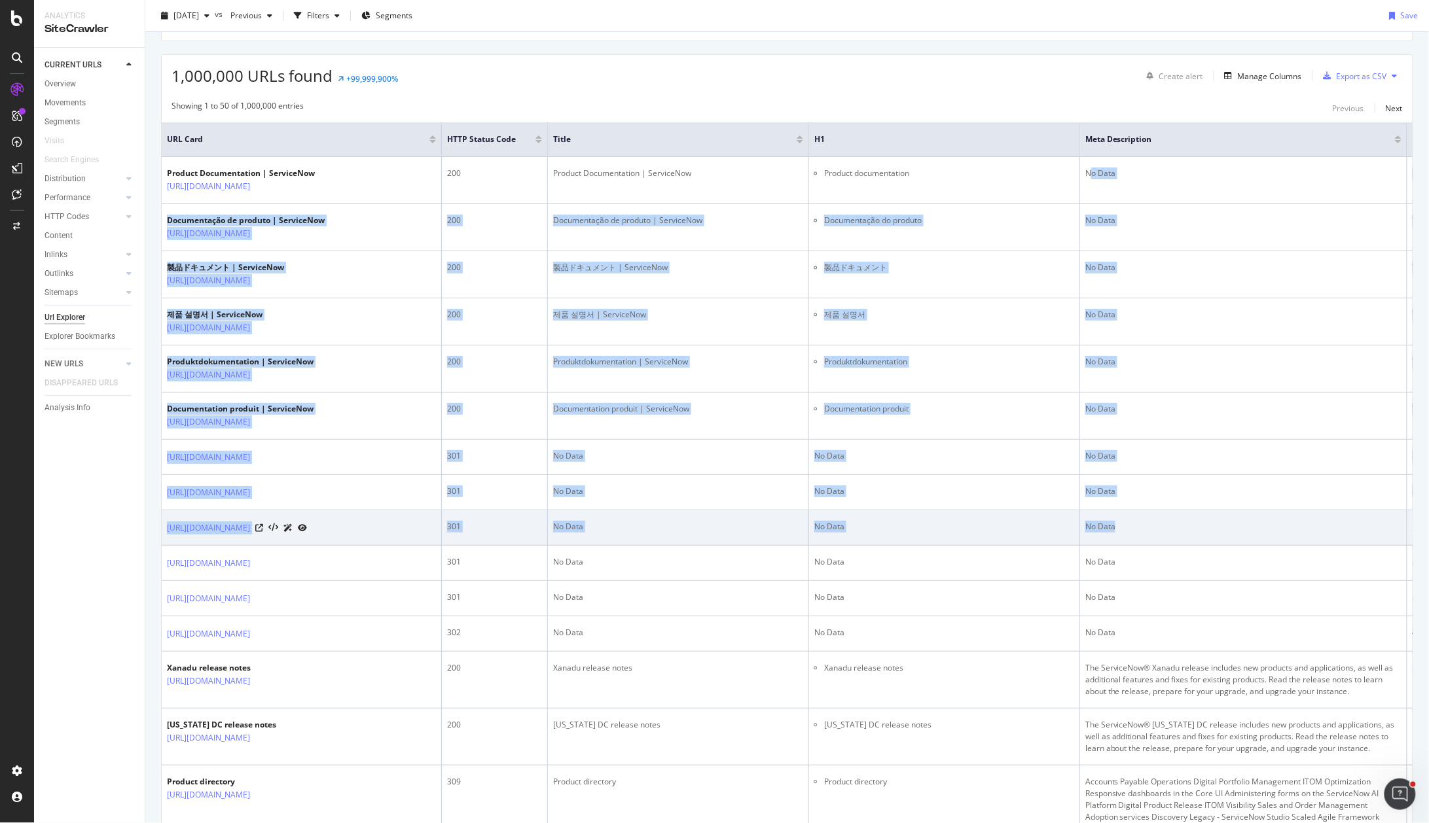
drag, startPoint x: 1137, startPoint y: 173, endPoint x: 1196, endPoint y: 565, distance: 395.8
click at [1186, 546] on td "No Data" at bounding box center [1243, 527] width 327 height 35
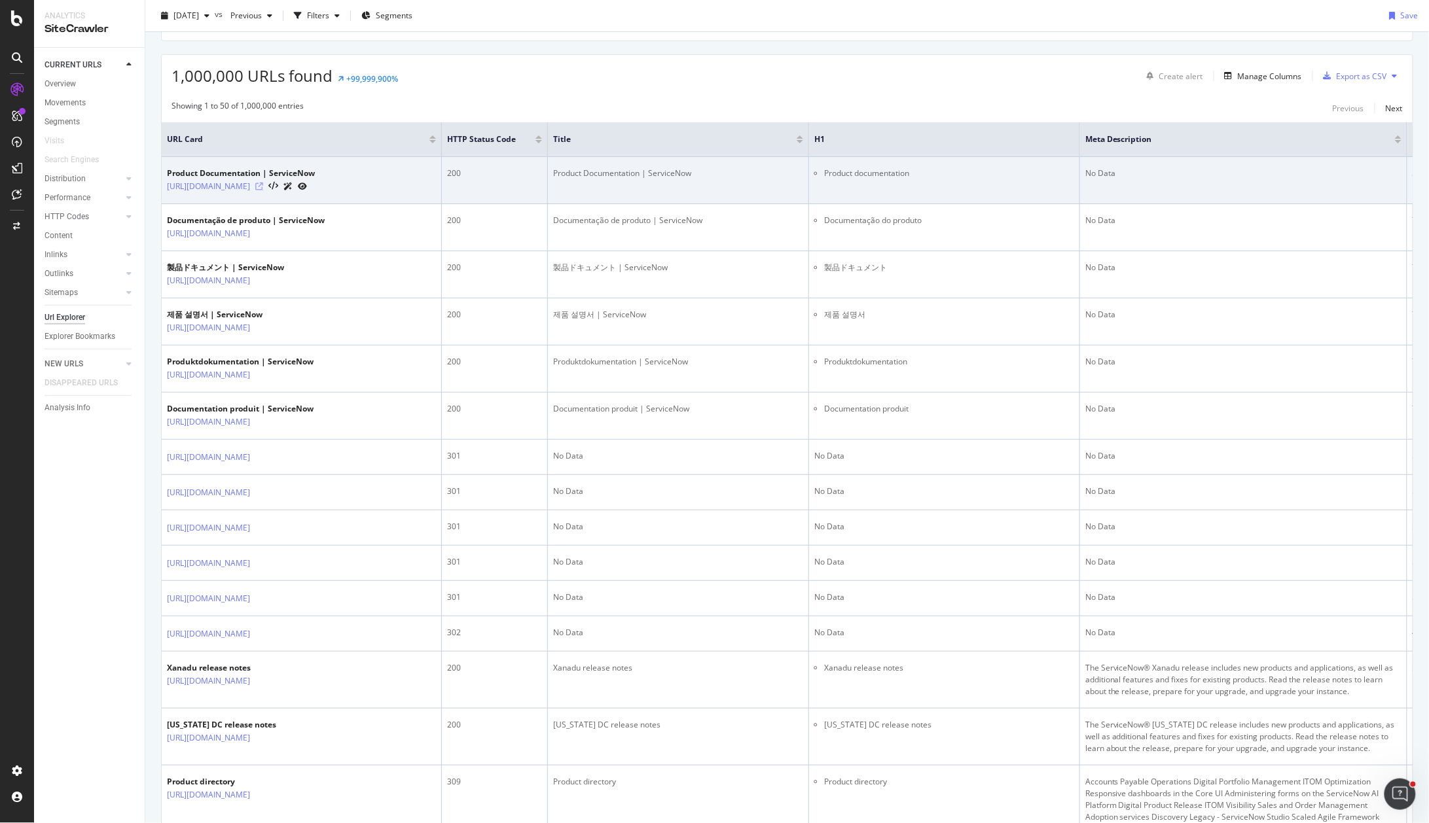
click at [263, 186] on icon at bounding box center [259, 187] width 8 height 8
